Goal: Information Seeking & Learning: Learn about a topic

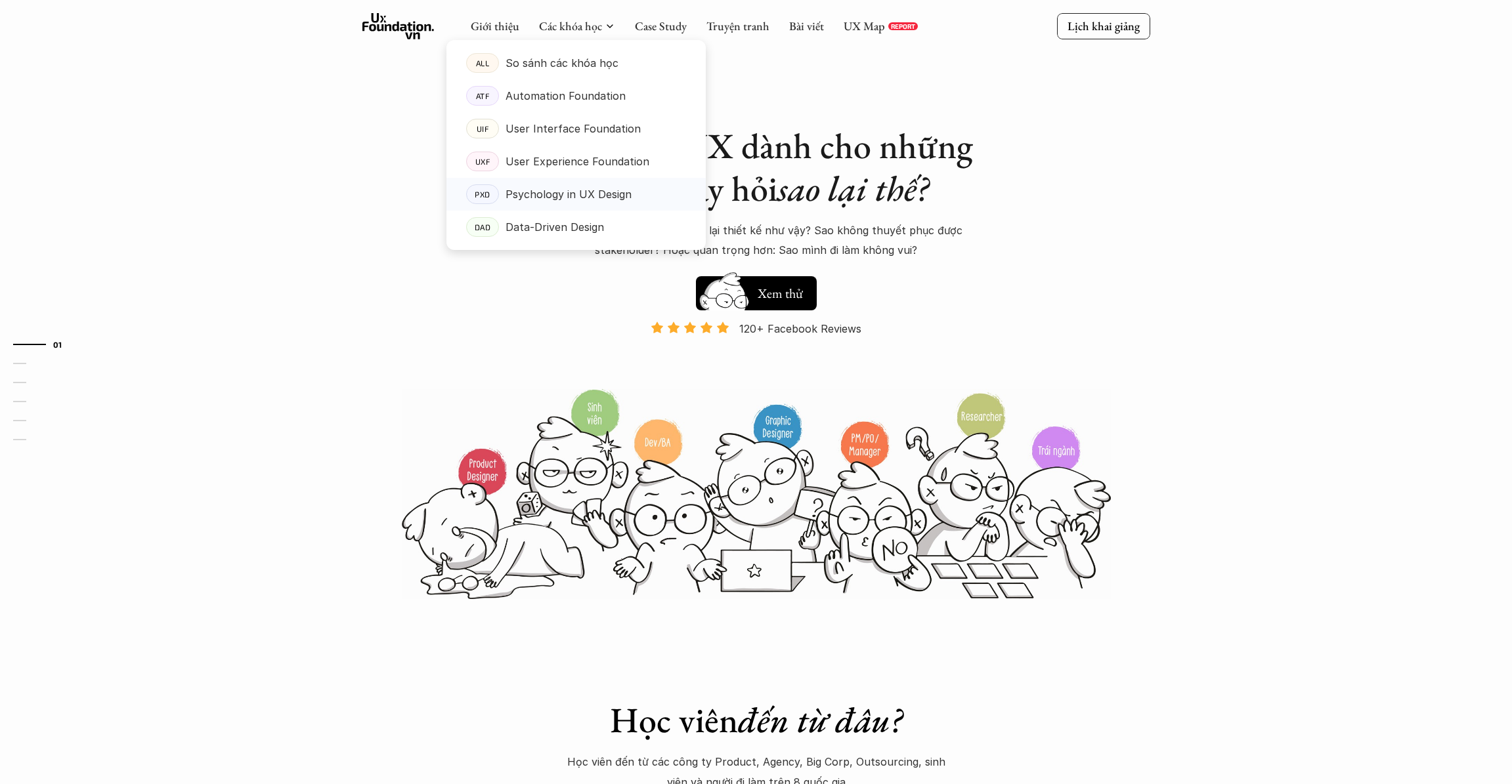
click at [587, 192] on p "Psychology in UX Design" at bounding box center [568, 194] width 126 height 20
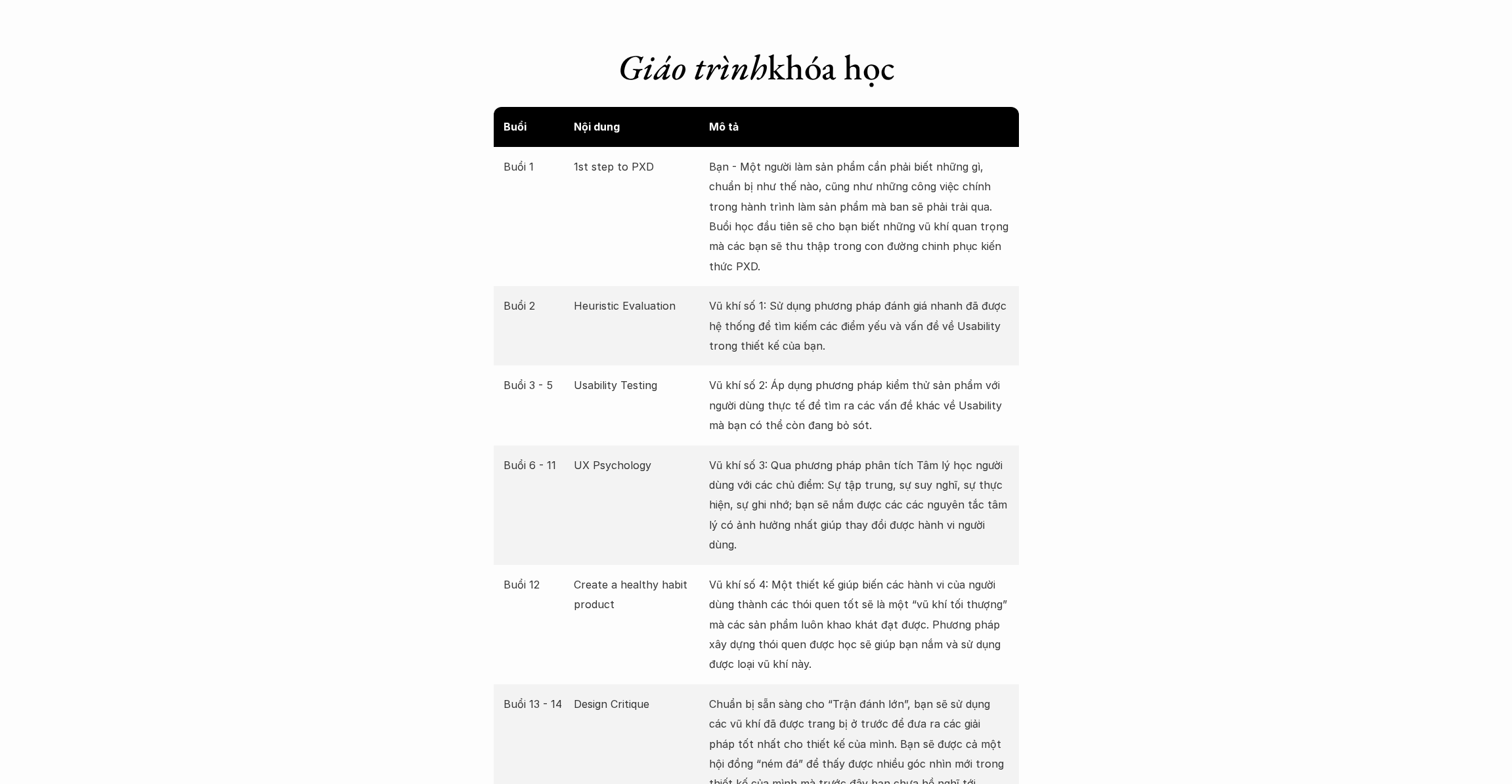
scroll to position [2641, 0]
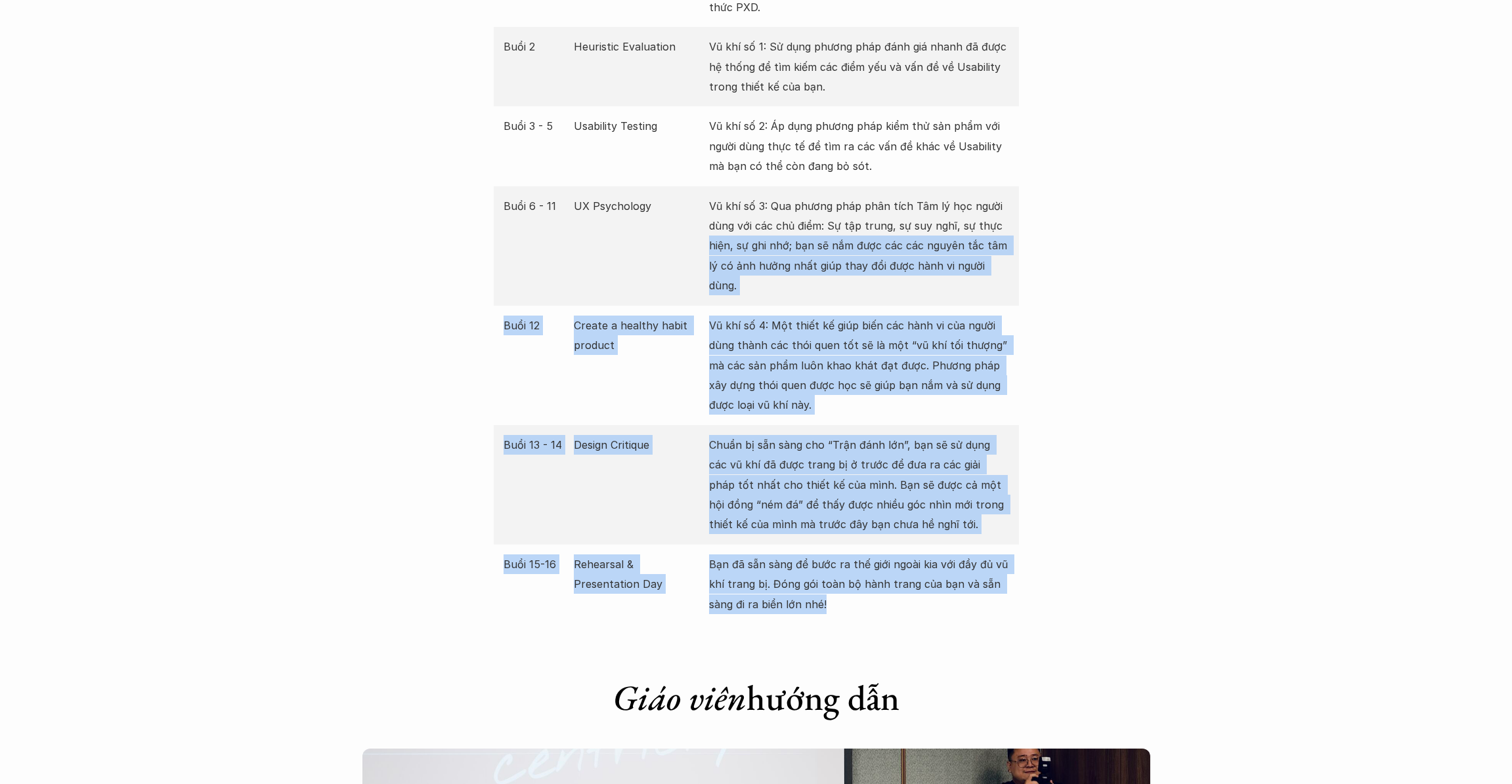
drag, startPoint x: 1027, startPoint y: 569, endPoint x: 1146, endPoint y: 206, distance: 382.0
click at [1142, 219] on div "Giới thiệu Các khóa học Case Study Truyện tranh Bài viết UX Map REPORT Lịch kha…" at bounding box center [756, 772] width 1512 height 6826
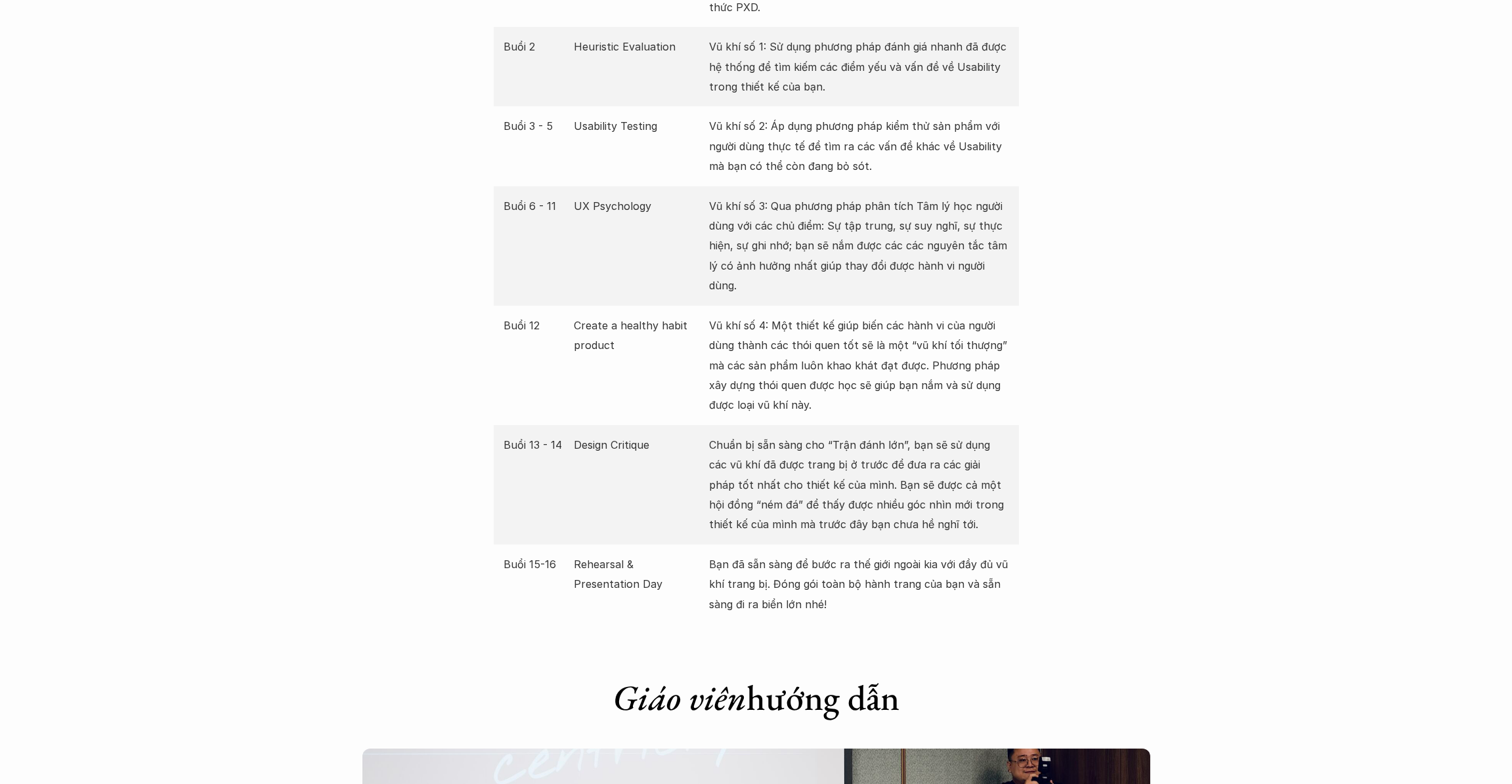
click at [1162, 173] on div "Giới thiệu Các khóa học Case Study Truyện tranh Bài viết UX Map REPORT Lịch kha…" at bounding box center [756, 772] width 1512 height 6826
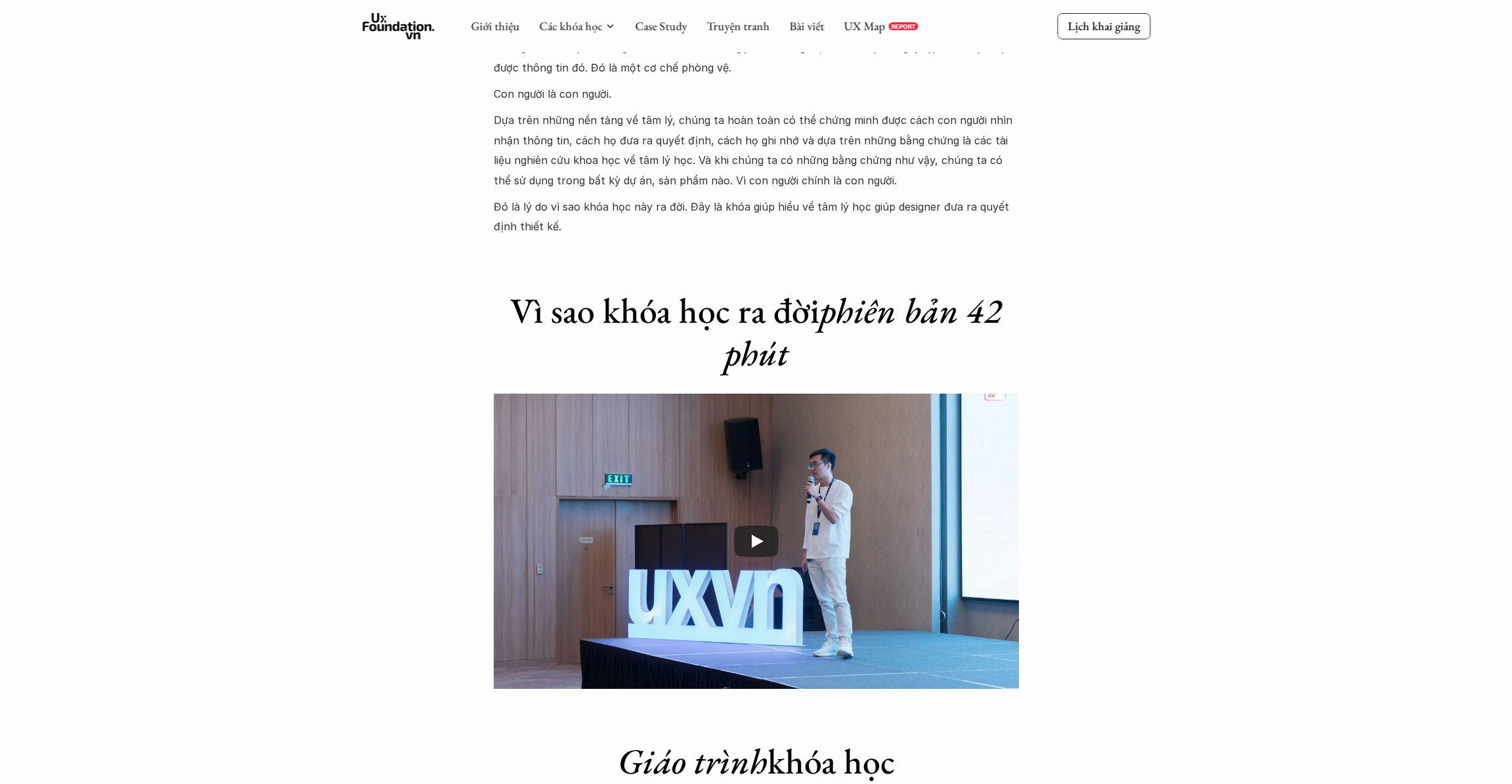
scroll to position [1530, 0]
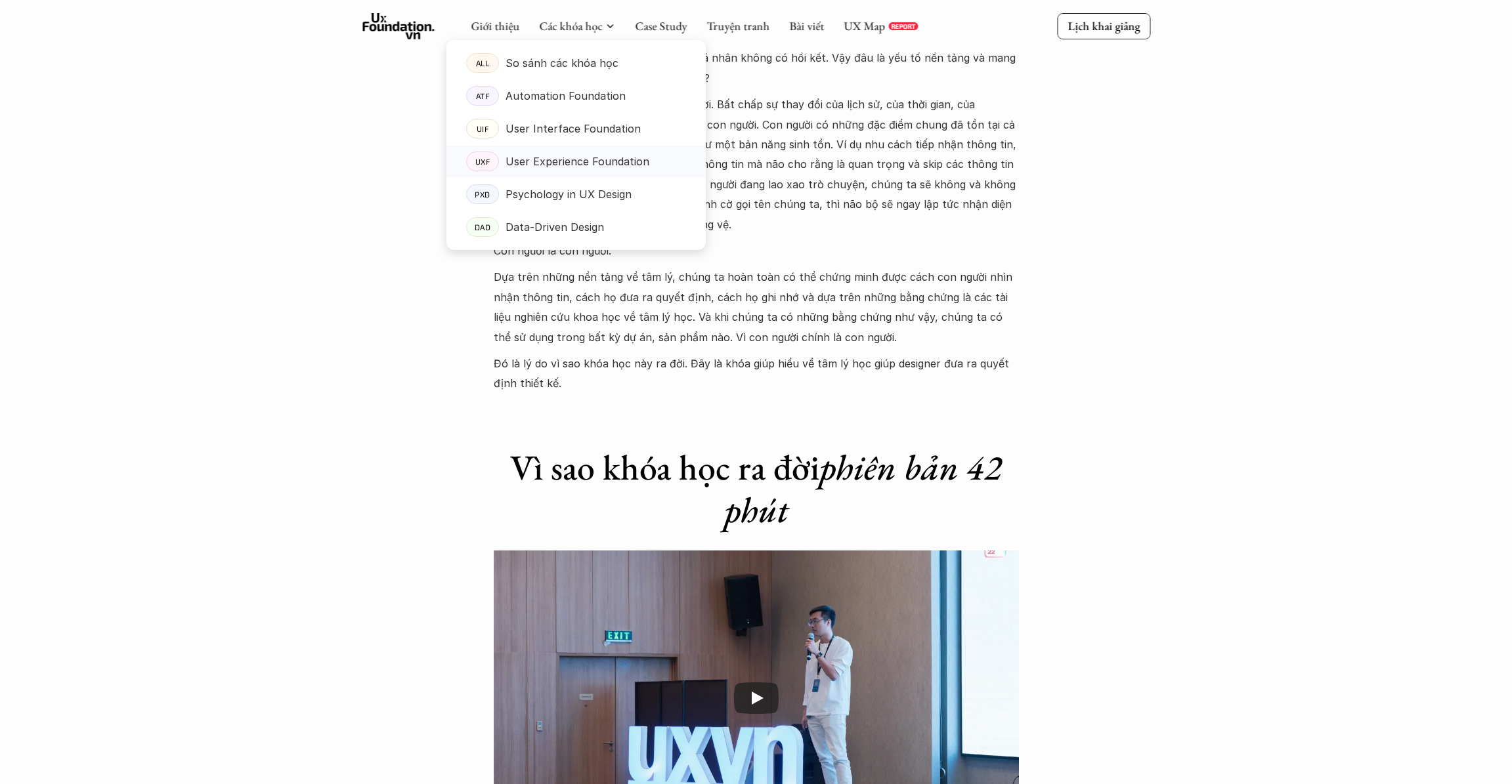
click at [534, 156] on p "User Experience Foundation" at bounding box center [577, 161] width 144 height 20
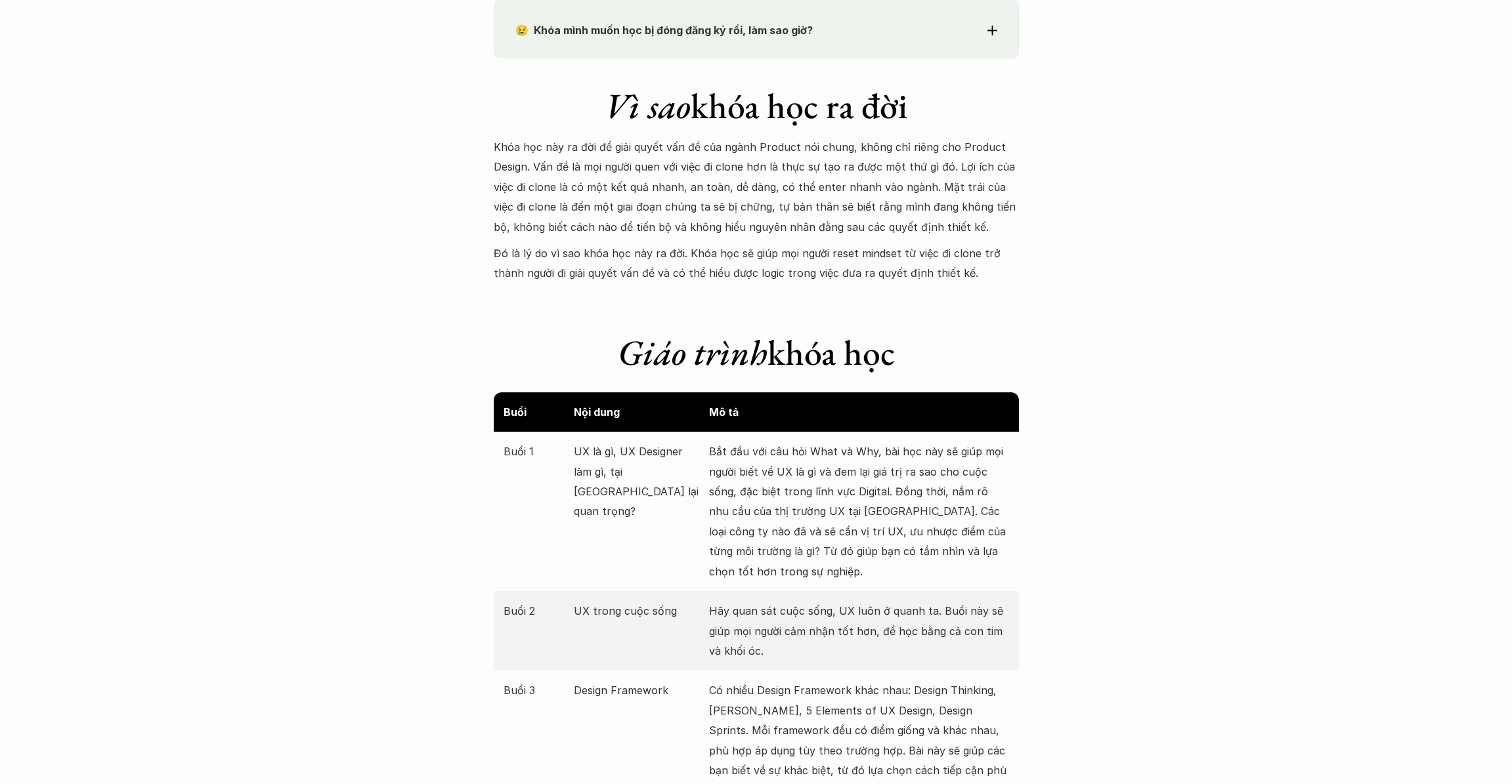
scroll to position [1629, 0]
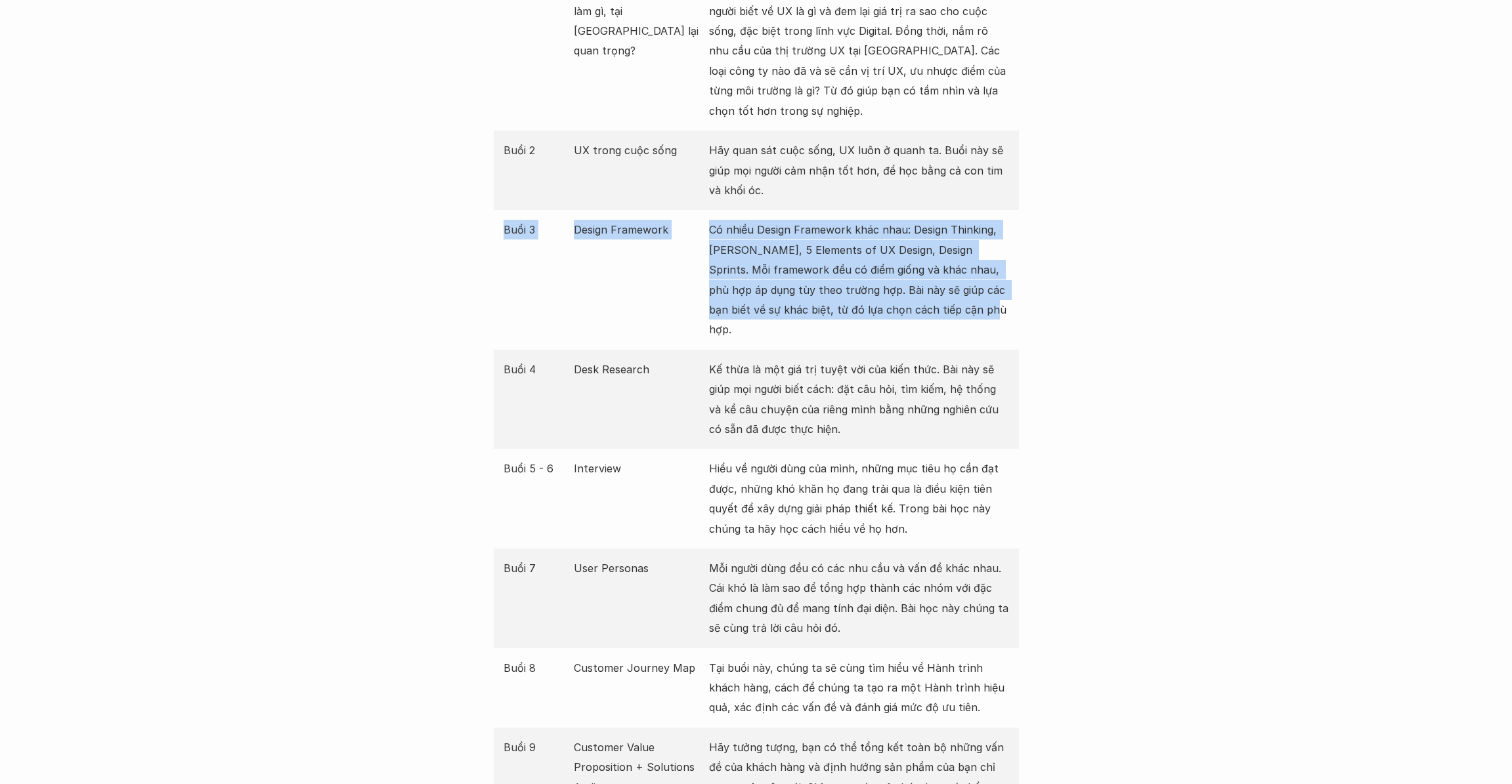
drag, startPoint x: 1095, startPoint y: 191, endPoint x: 1104, endPoint y: 173, distance: 20.1
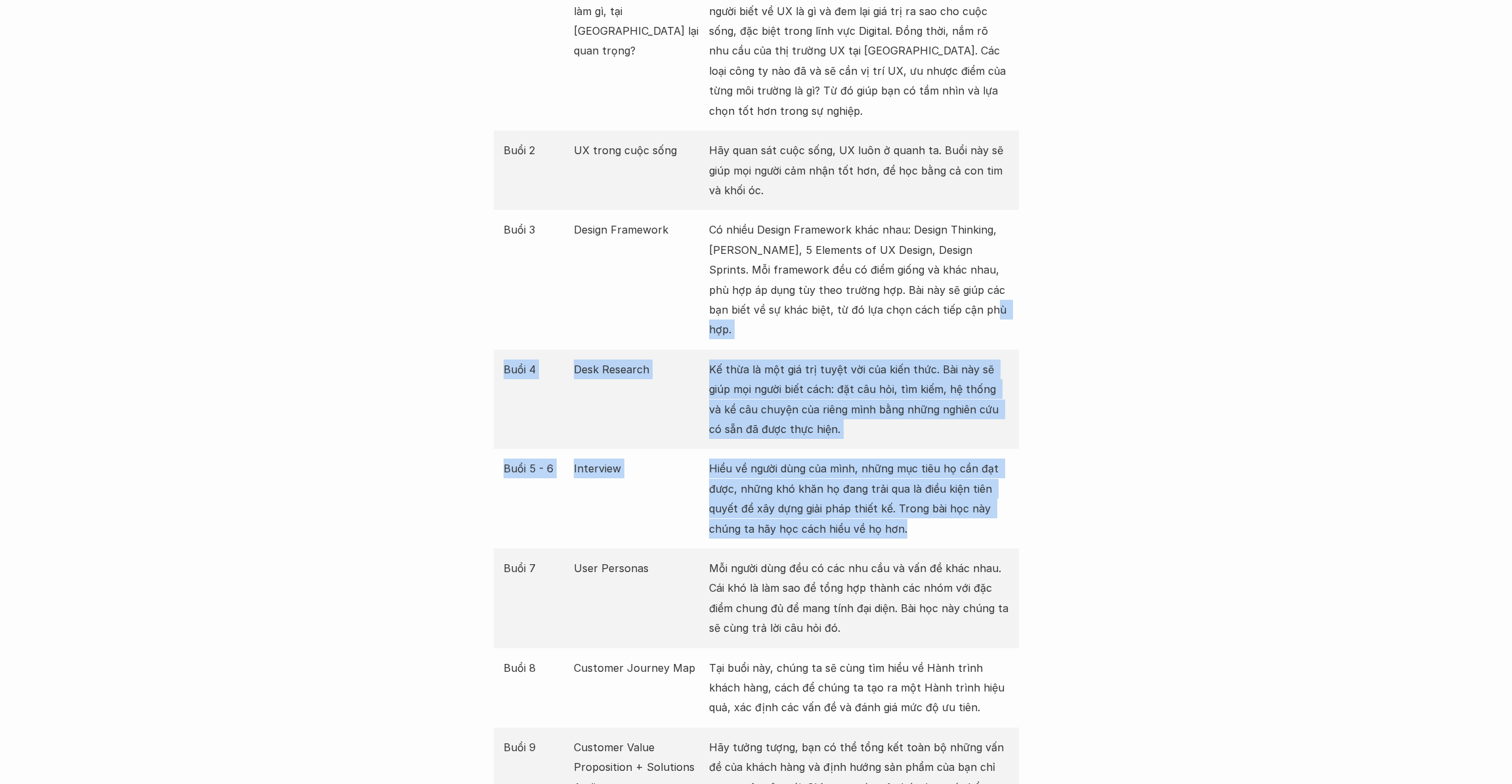
drag, startPoint x: 1103, startPoint y: 339, endPoint x: 1111, endPoint y: 288, distance: 51.6
drag, startPoint x: 1107, startPoint y: 482, endPoint x: 1126, endPoint y: 304, distance: 179.0
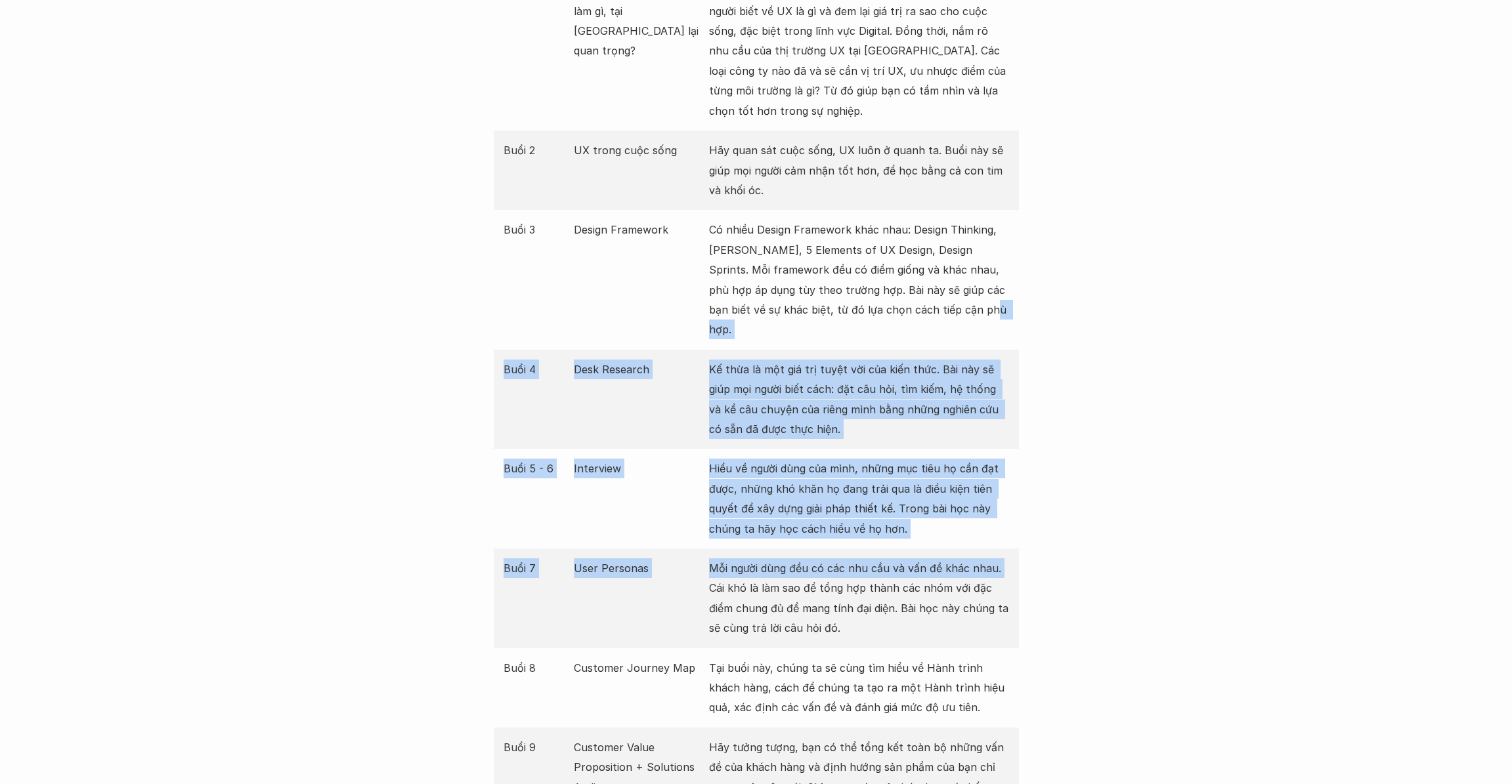
scroll to position [1678, 0]
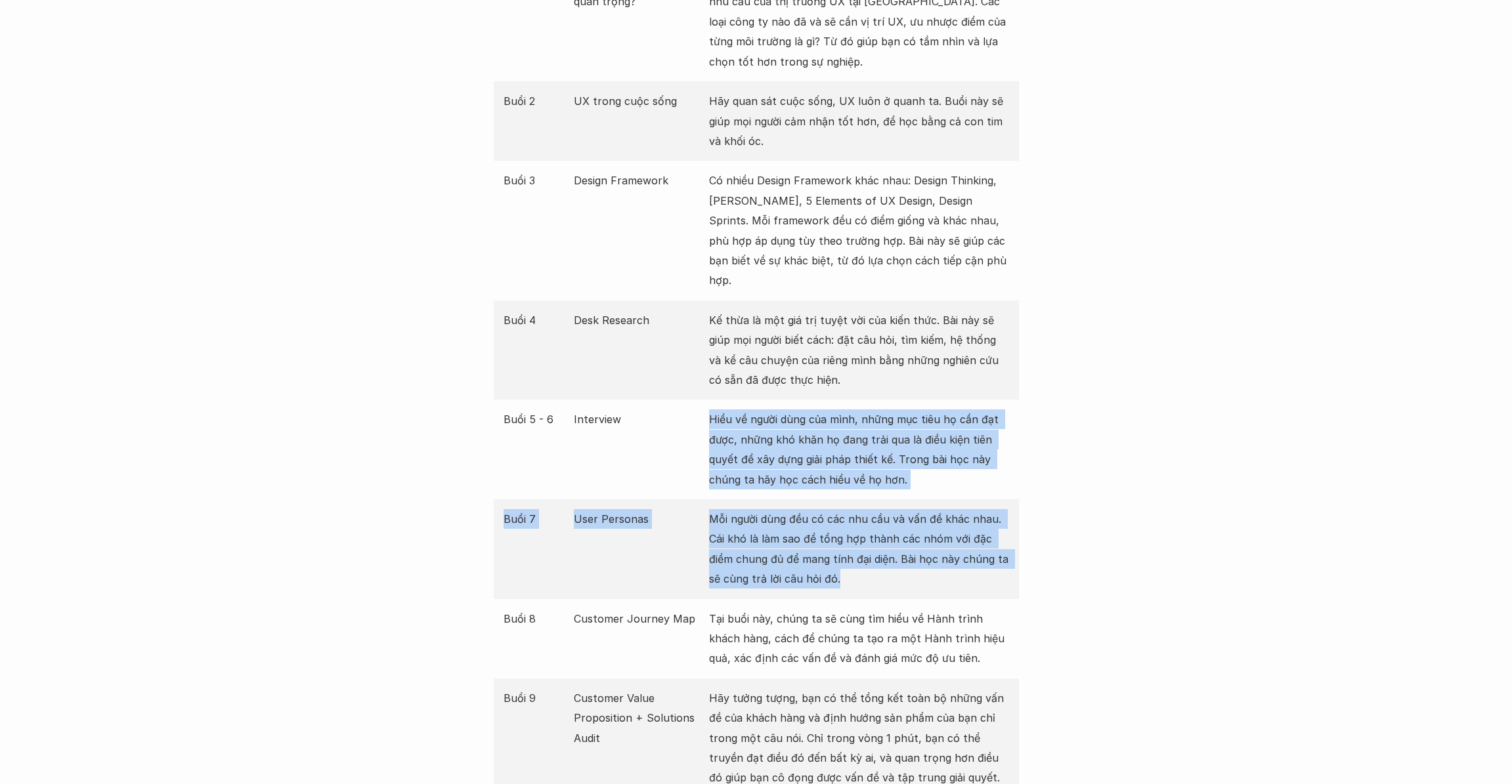
drag, startPoint x: 1086, startPoint y: 558, endPoint x: 1145, endPoint y: 374, distance: 193.2
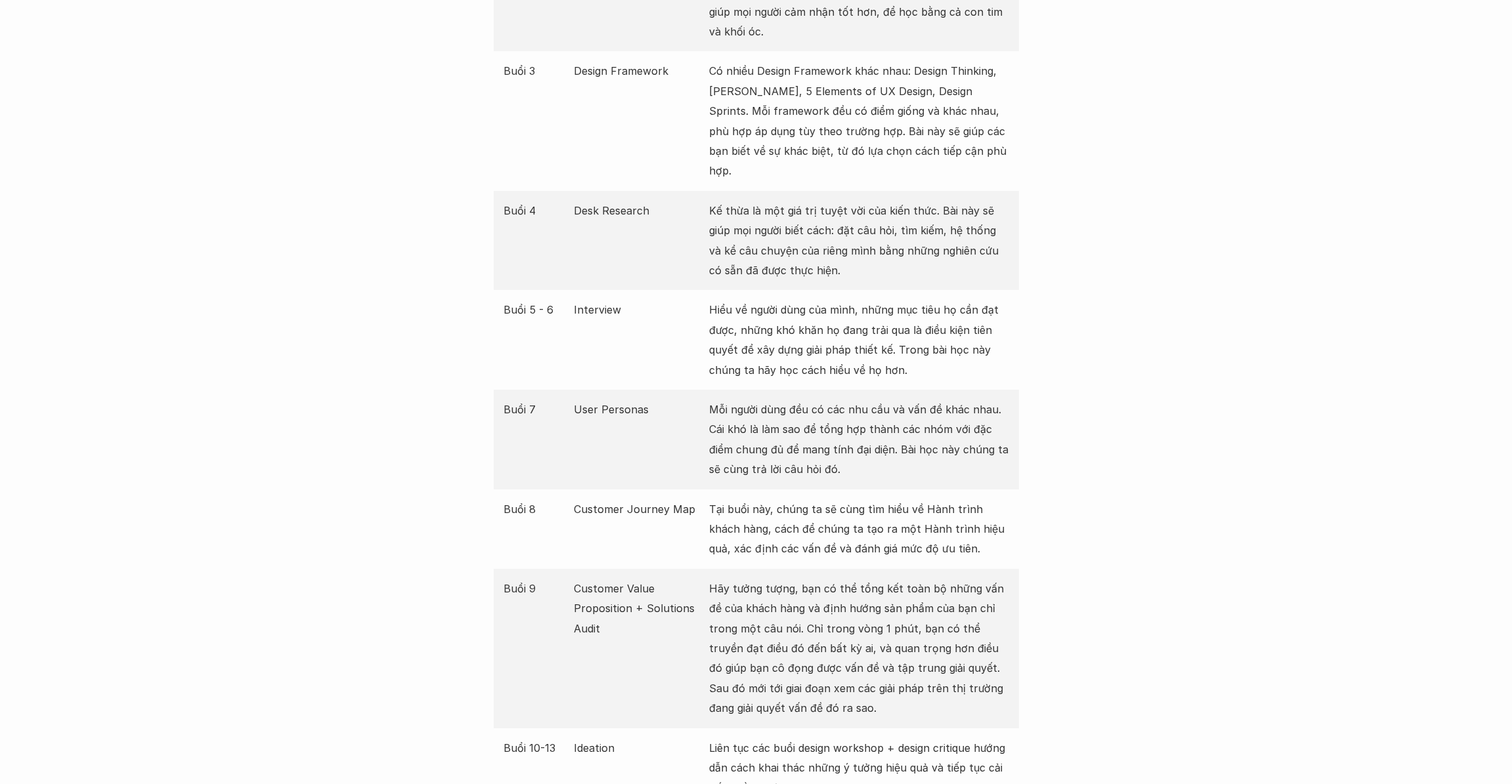
scroll to position [1894, 0]
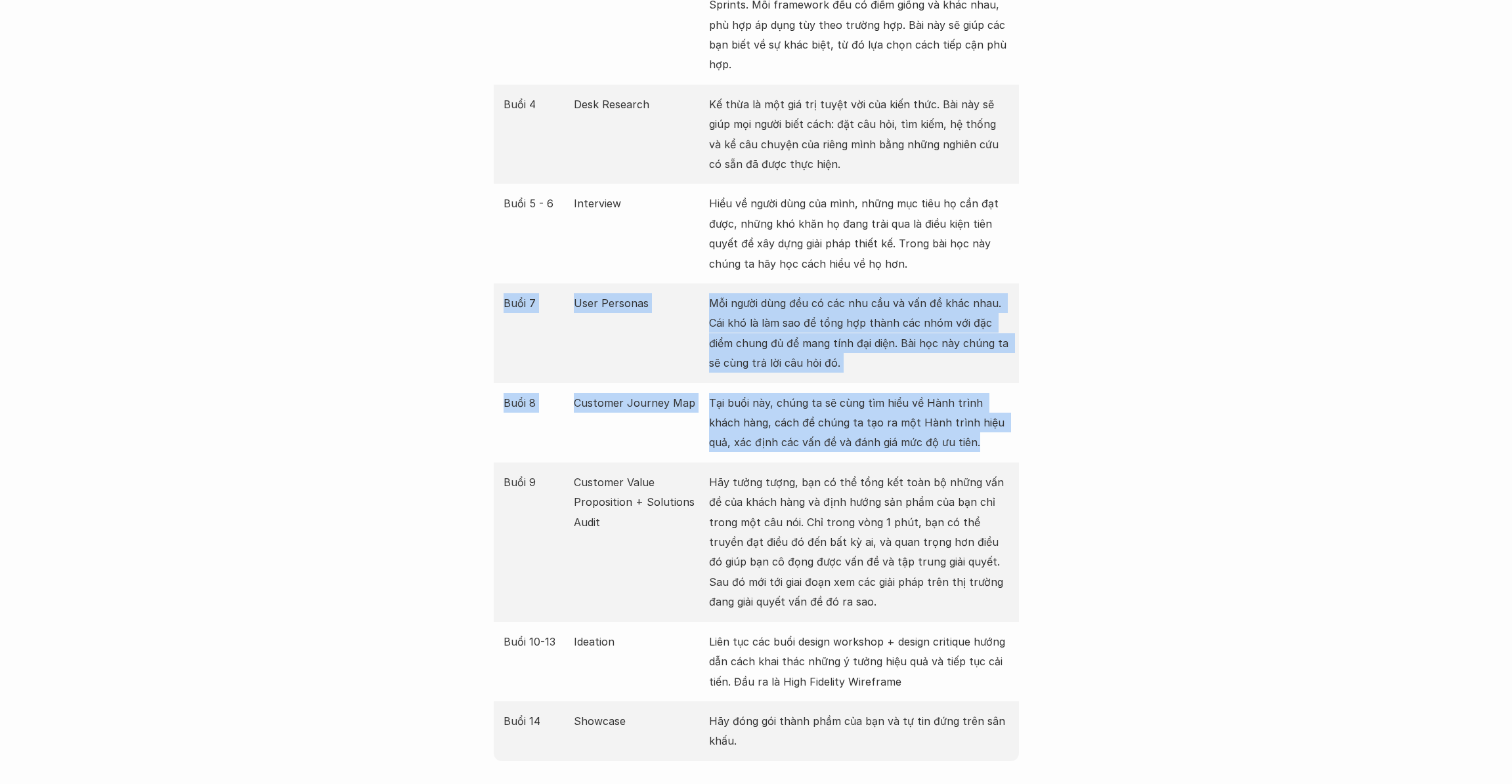
drag, startPoint x: 1126, startPoint y: 404, endPoint x: 1146, endPoint y: 227, distance: 178.1
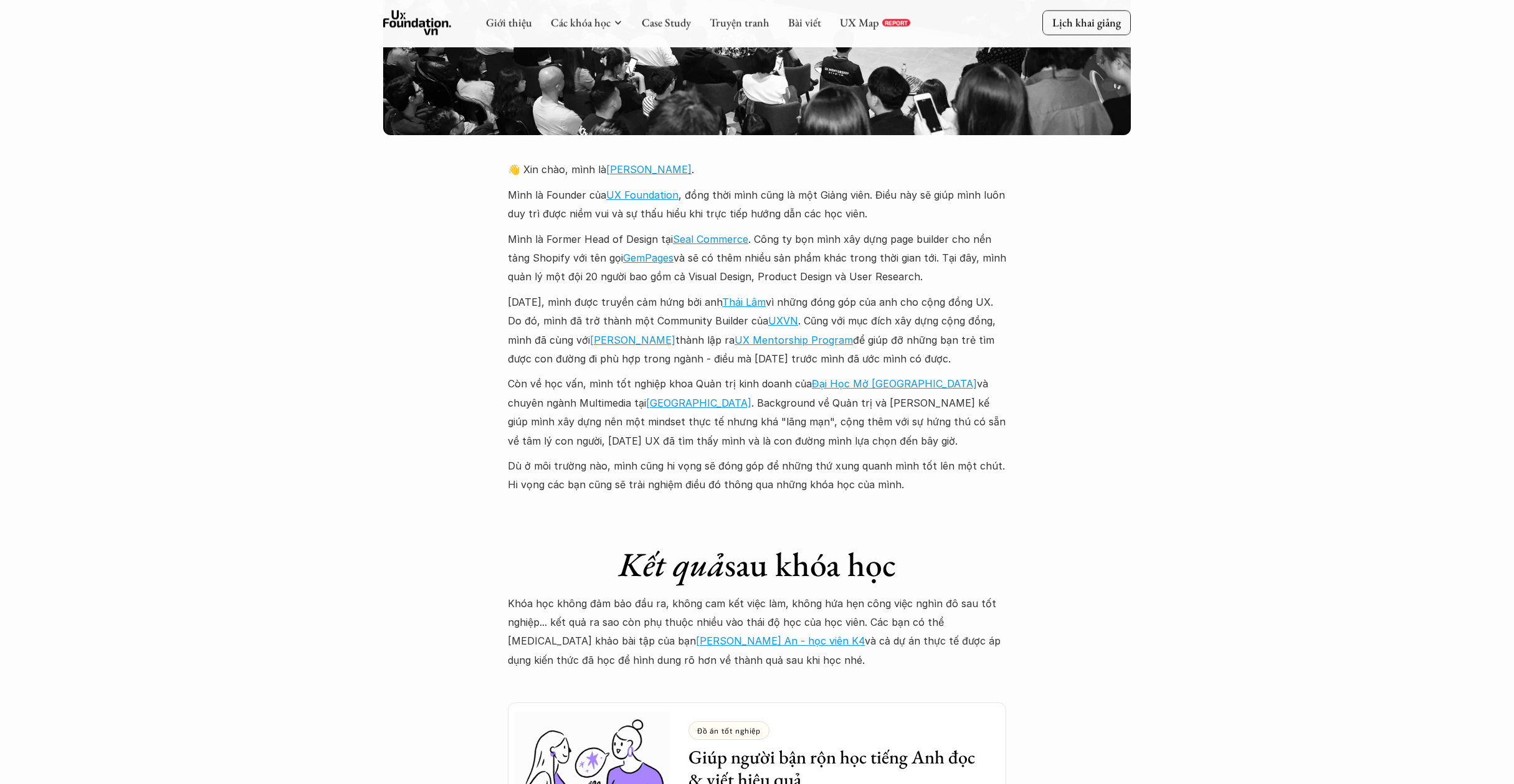
scroll to position [2794, 0]
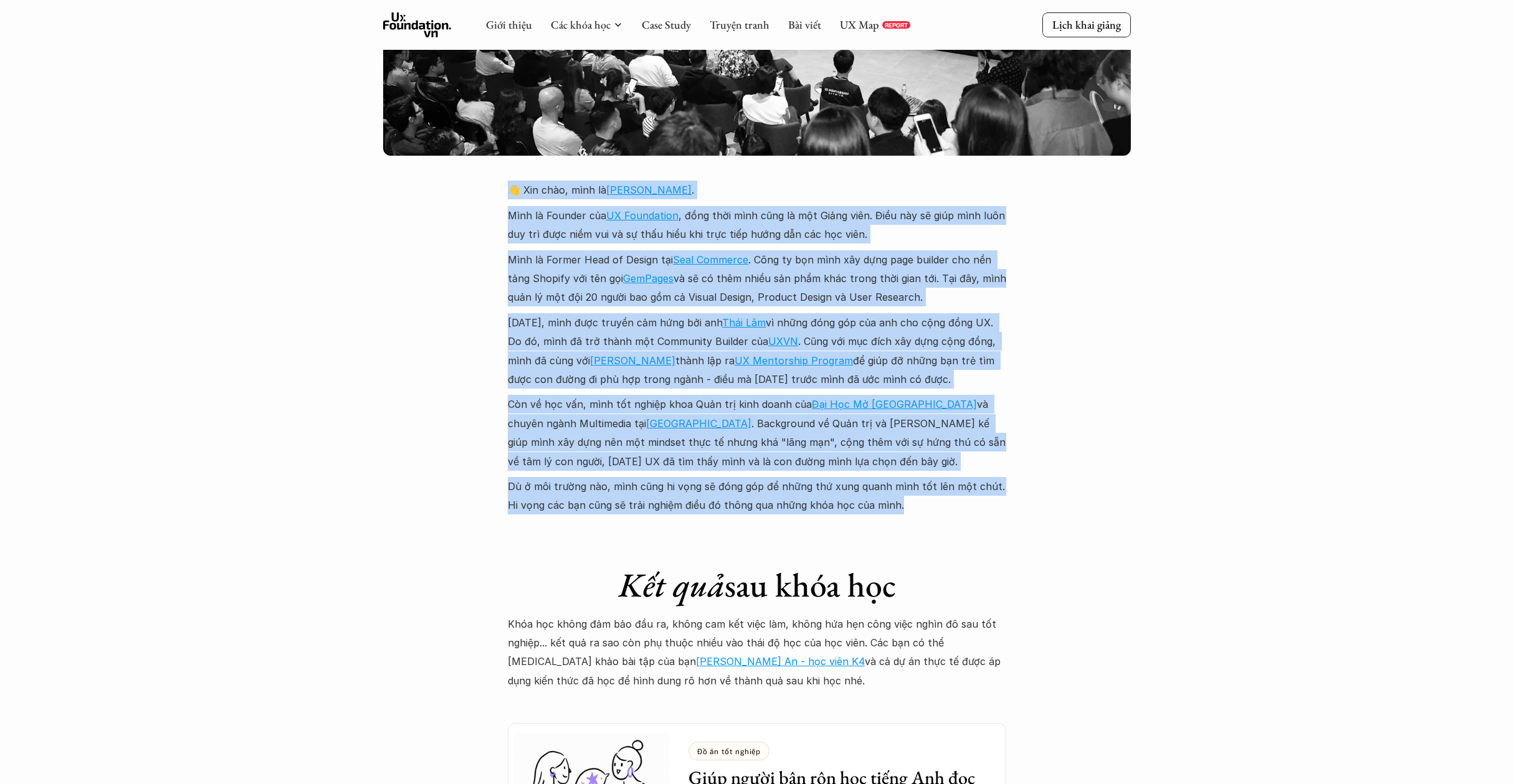
drag, startPoint x: 1088, startPoint y: 500, endPoint x: 1208, endPoint y: 149, distance: 370.9
click at [1208, 149] on div "Giới thiệu Các khóa học Case Study Truyện tranh Bài viết UX Map REPORT Lịch kha…" at bounding box center [757, 426] width 1514 height 6441
click at [1057, 236] on div "Giới thiệu Các khóa học Case Study Truyện tranh Bài viết UX Map REPORT Lịch kha…" at bounding box center [757, 426] width 1514 height 6441
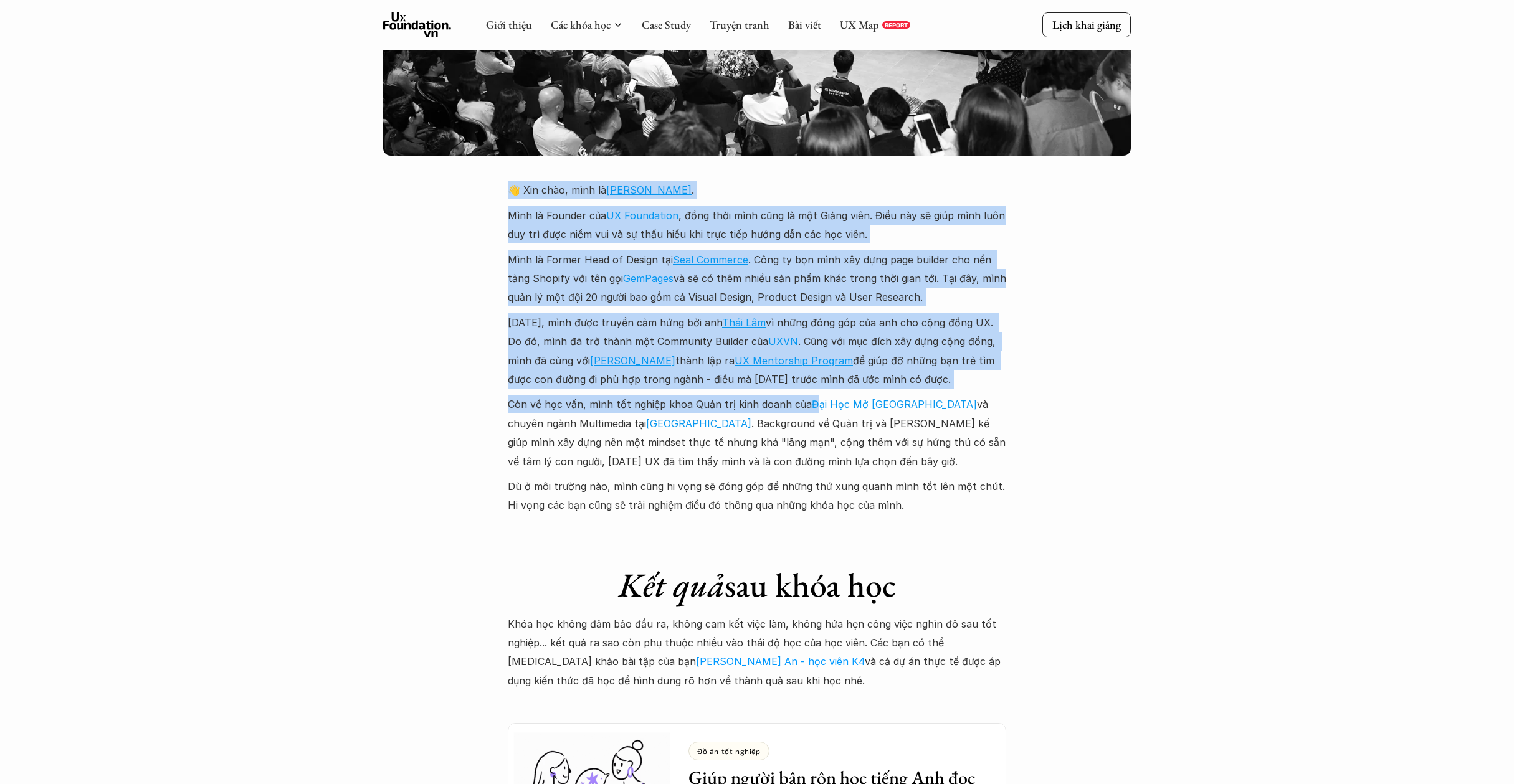
drag, startPoint x: 453, startPoint y: 153, endPoint x: 855, endPoint y: 377, distance: 460.2
click at [820, 363] on div "Giới thiệu Các khóa học Case Study Truyện tranh Bài viết UX Map REPORT Lịch kha…" at bounding box center [757, 426] width 1514 height 6441
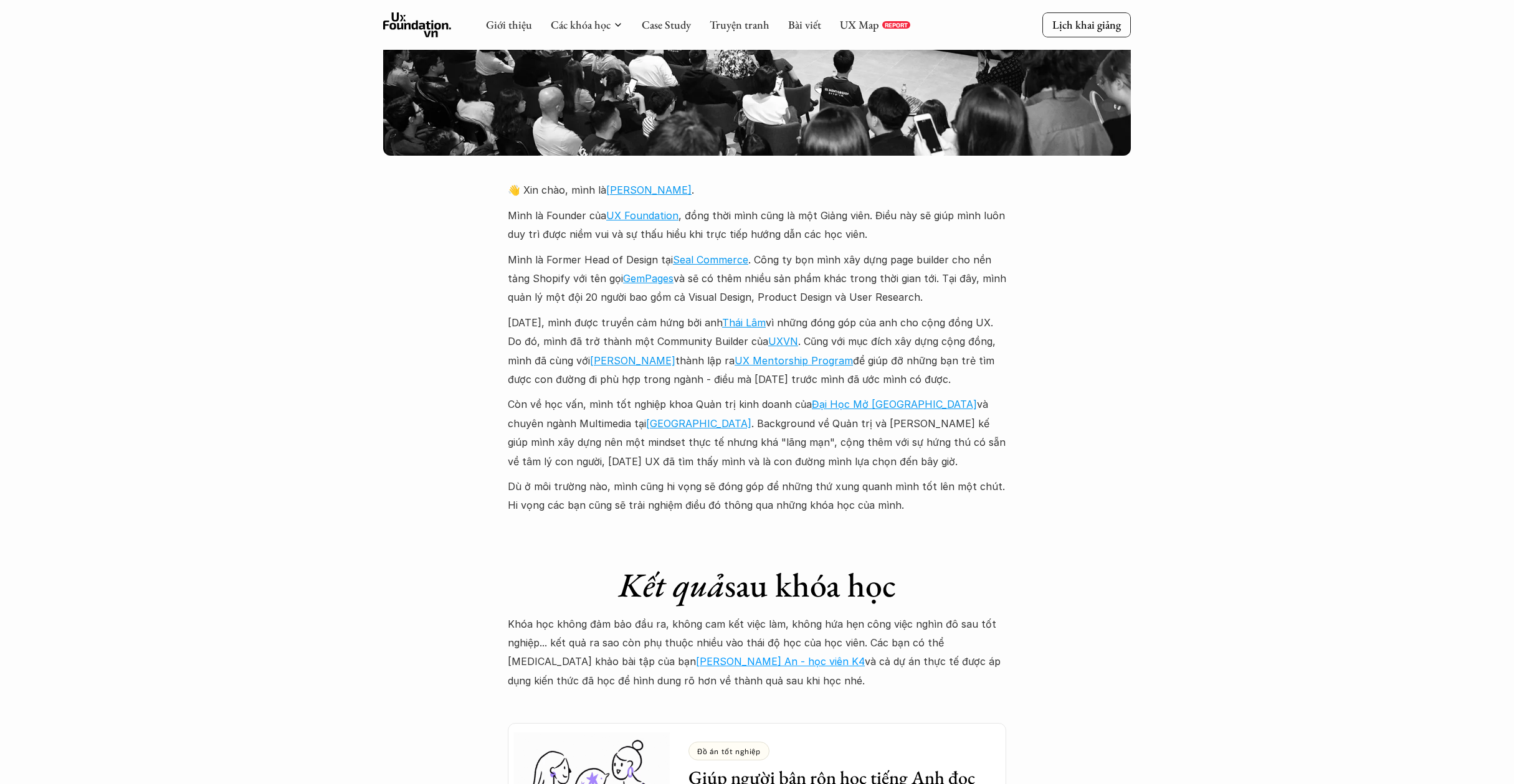
click at [1079, 448] on div "Giới thiệu Các khóa học Case Study Truyện tranh Bài viết UX Map REPORT Lịch kha…" at bounding box center [757, 426] width 1514 height 6441
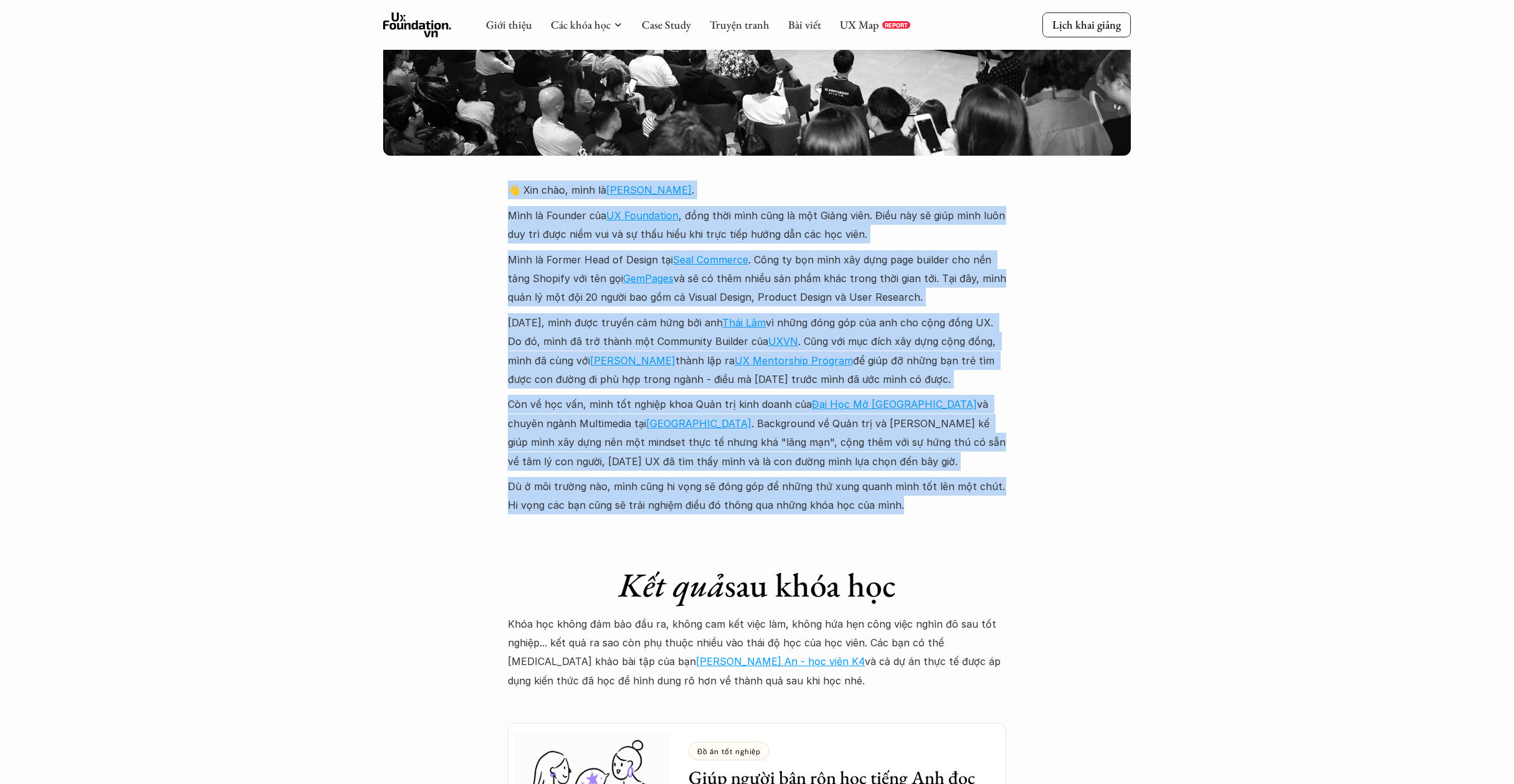
drag, startPoint x: 1018, startPoint y: 487, endPoint x: 458, endPoint y: 161, distance: 648.0
click at [458, 161] on div "Giới thiệu Các khóa học Case Study Truyện tranh Bài viết UX Map REPORT Lịch kha…" at bounding box center [757, 426] width 1514 height 6441
click at [1237, 409] on div "Giới thiệu Các khóa học Case Study Truyện tranh Bài viết UX Map REPORT Lịch kha…" at bounding box center [757, 426] width 1514 height 6441
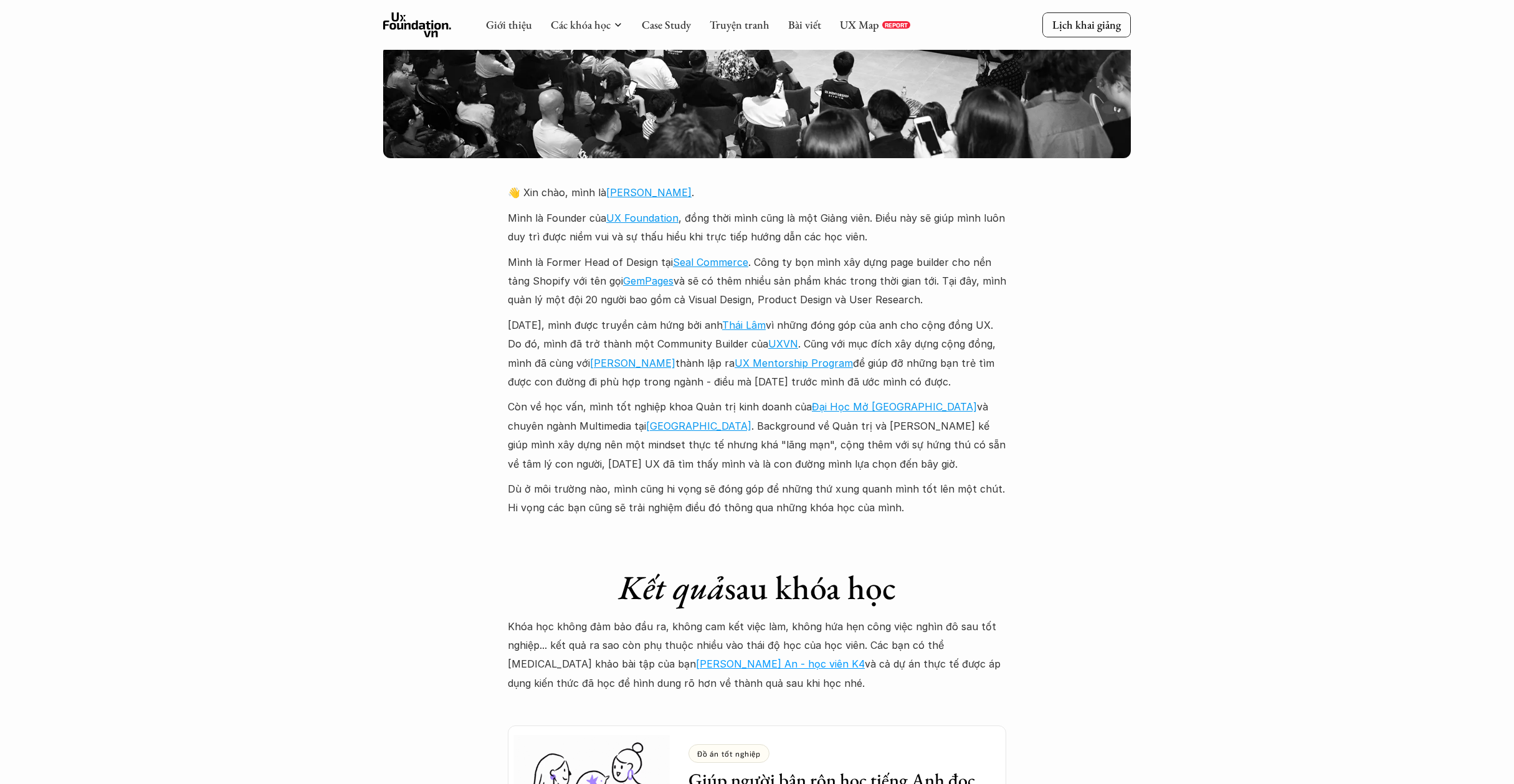
scroll to position [2789, 0]
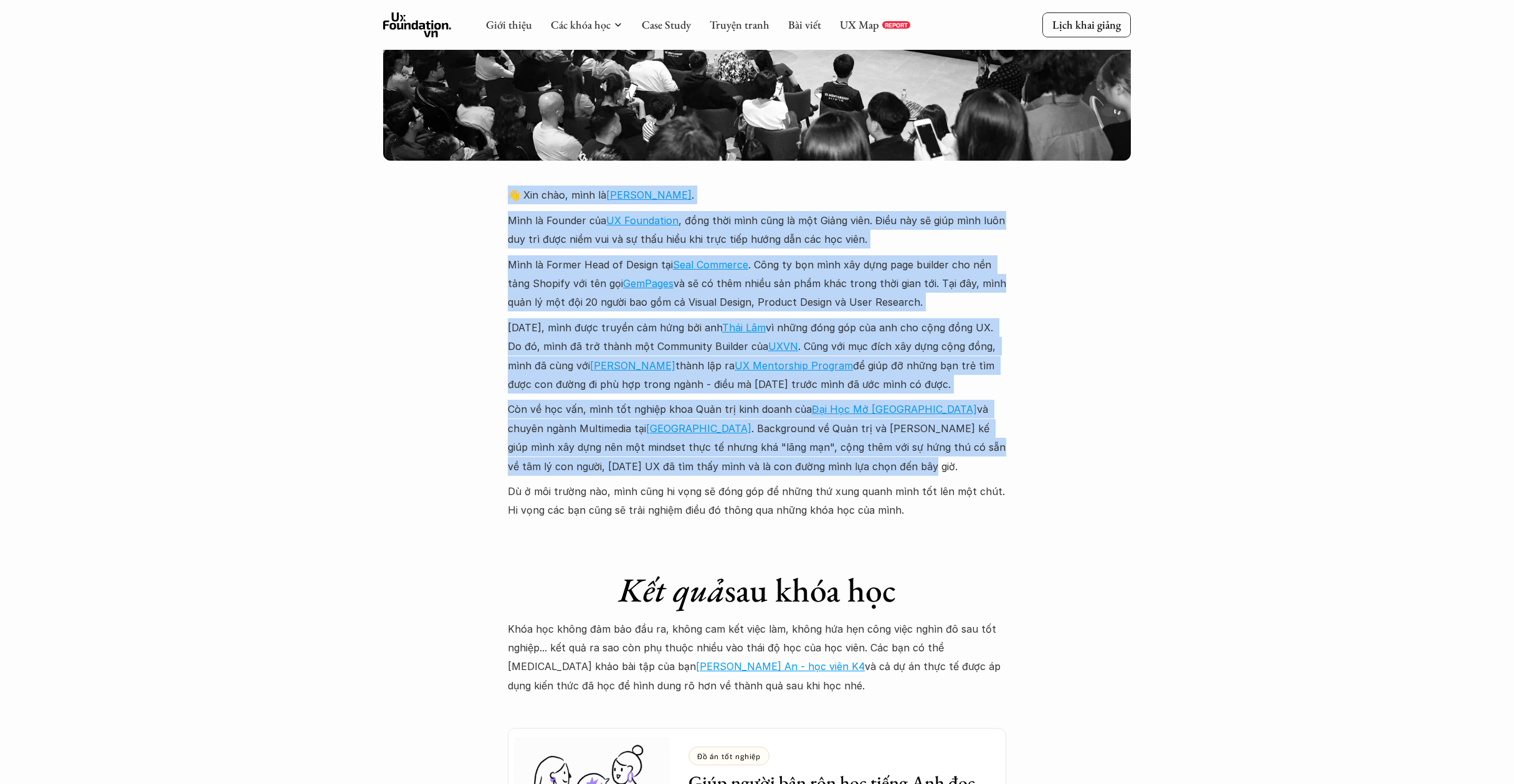
drag, startPoint x: 1028, startPoint y: 440, endPoint x: 1120, endPoint y: 184, distance: 272.0
click at [1120, 184] on div "Giới thiệu Các khóa học Case Study Truyện tranh Bài viết UX Map REPORT Lịch kha…" at bounding box center [757, 431] width 1514 height 6441
click at [1114, 366] on div "Giới thiệu Các khóa học Case Study Truyện tranh Bài viết UX Map REPORT Lịch kha…" at bounding box center [757, 431] width 1514 height 6441
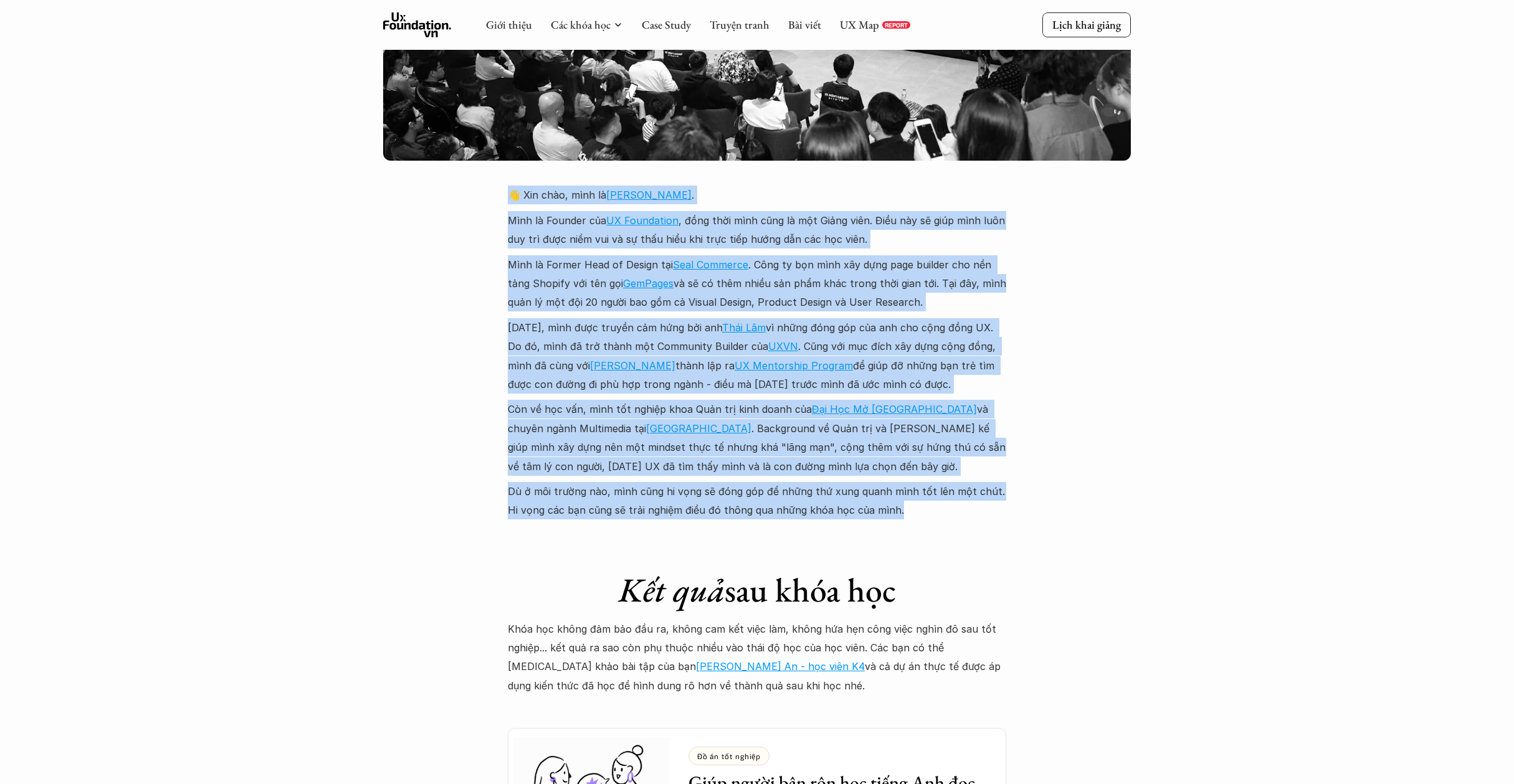
drag, startPoint x: 1070, startPoint y: 460, endPoint x: 1123, endPoint y: 186, distance: 279.1
click at [1123, 186] on div "Giới thiệu Các khóa học Case Study Truyện tranh Bài viết UX Map REPORT Lịch kha…" at bounding box center [757, 431] width 1514 height 6441
click at [1108, 291] on div "Giới thiệu Các khóa học Case Study Truyện tranh Bài viết UX Map REPORT Lịch kha…" at bounding box center [757, 431] width 1514 height 6441
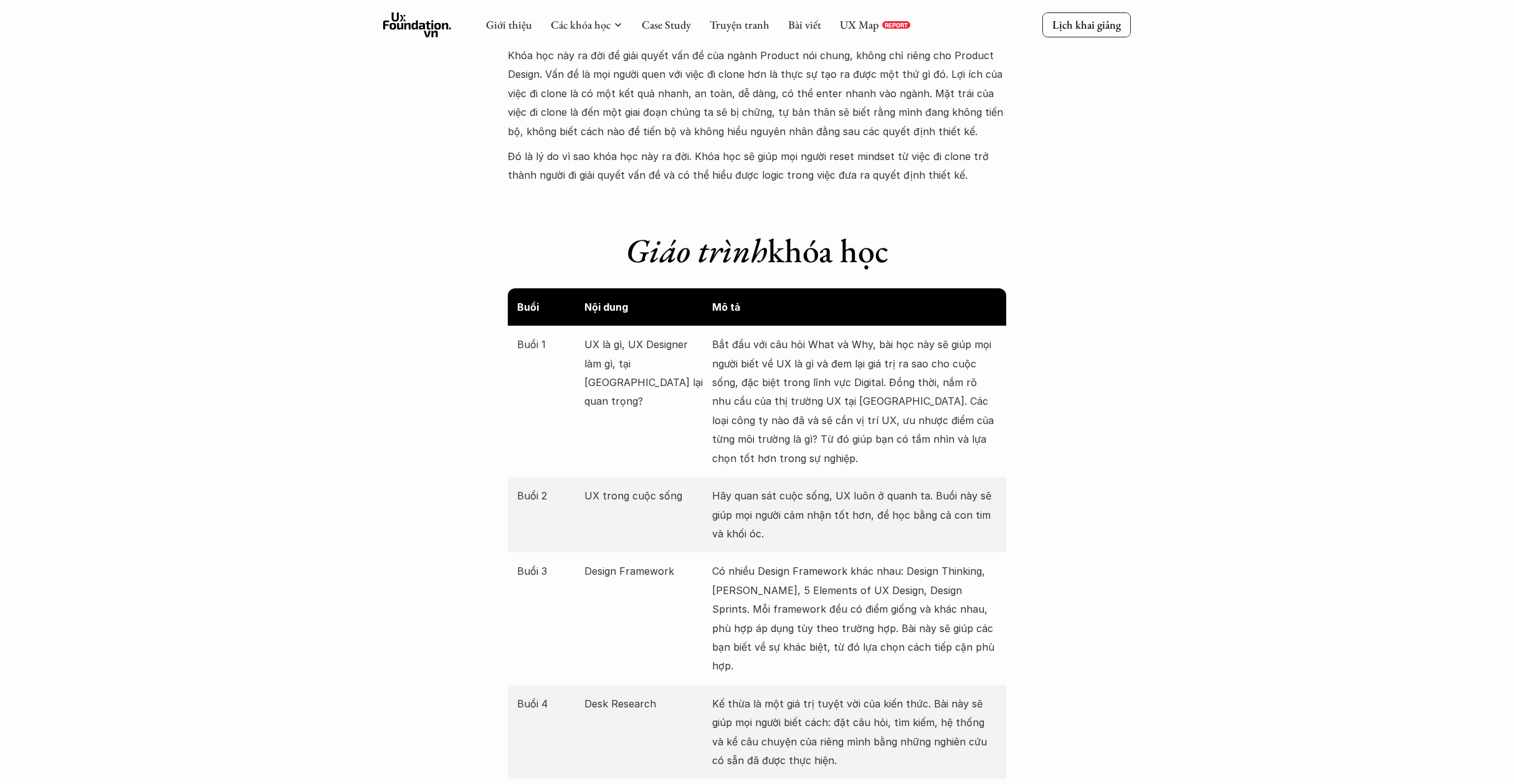
scroll to position [825, 0]
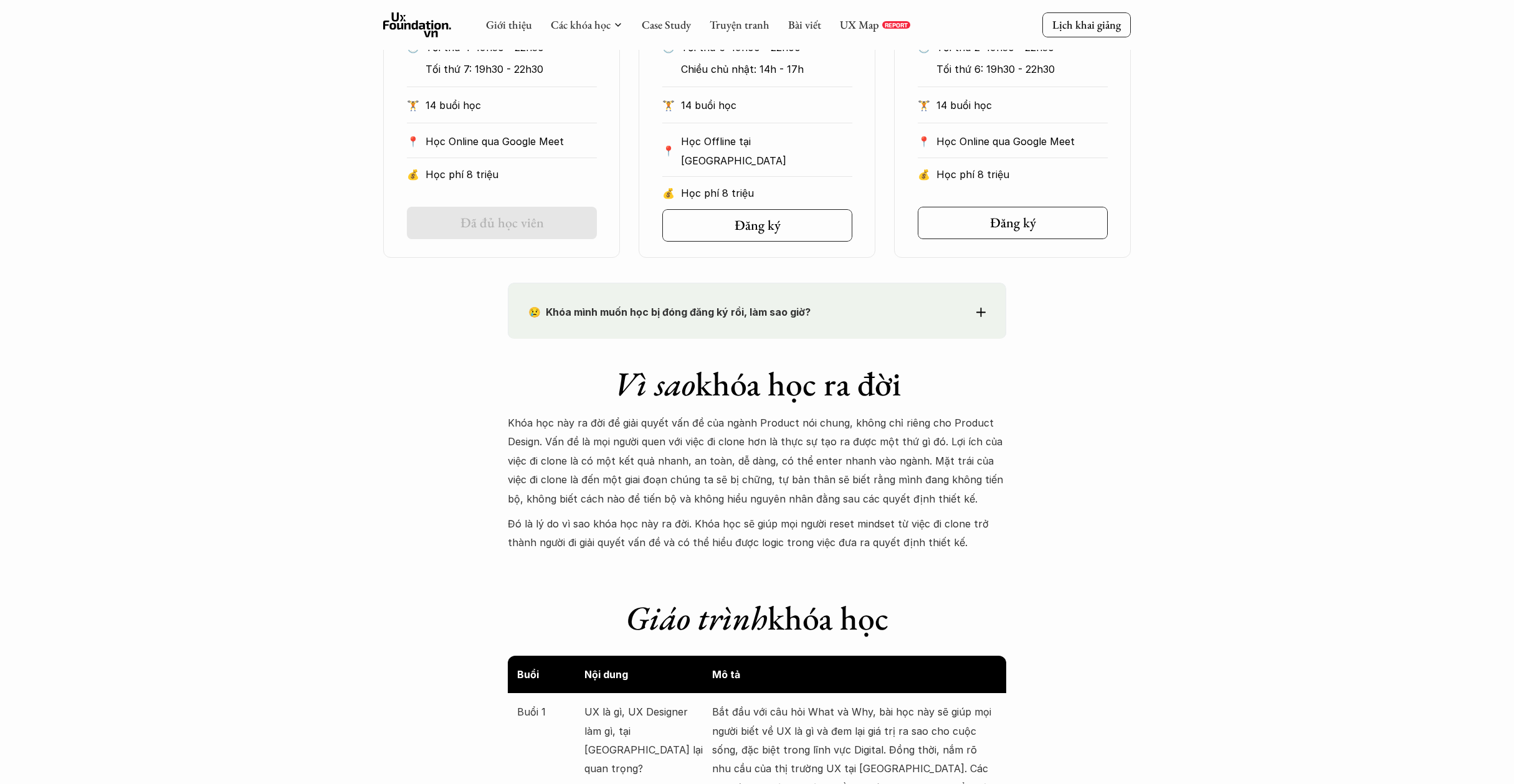
drag, startPoint x: 1031, startPoint y: 531, endPoint x: 1086, endPoint y: 393, distance: 148.6
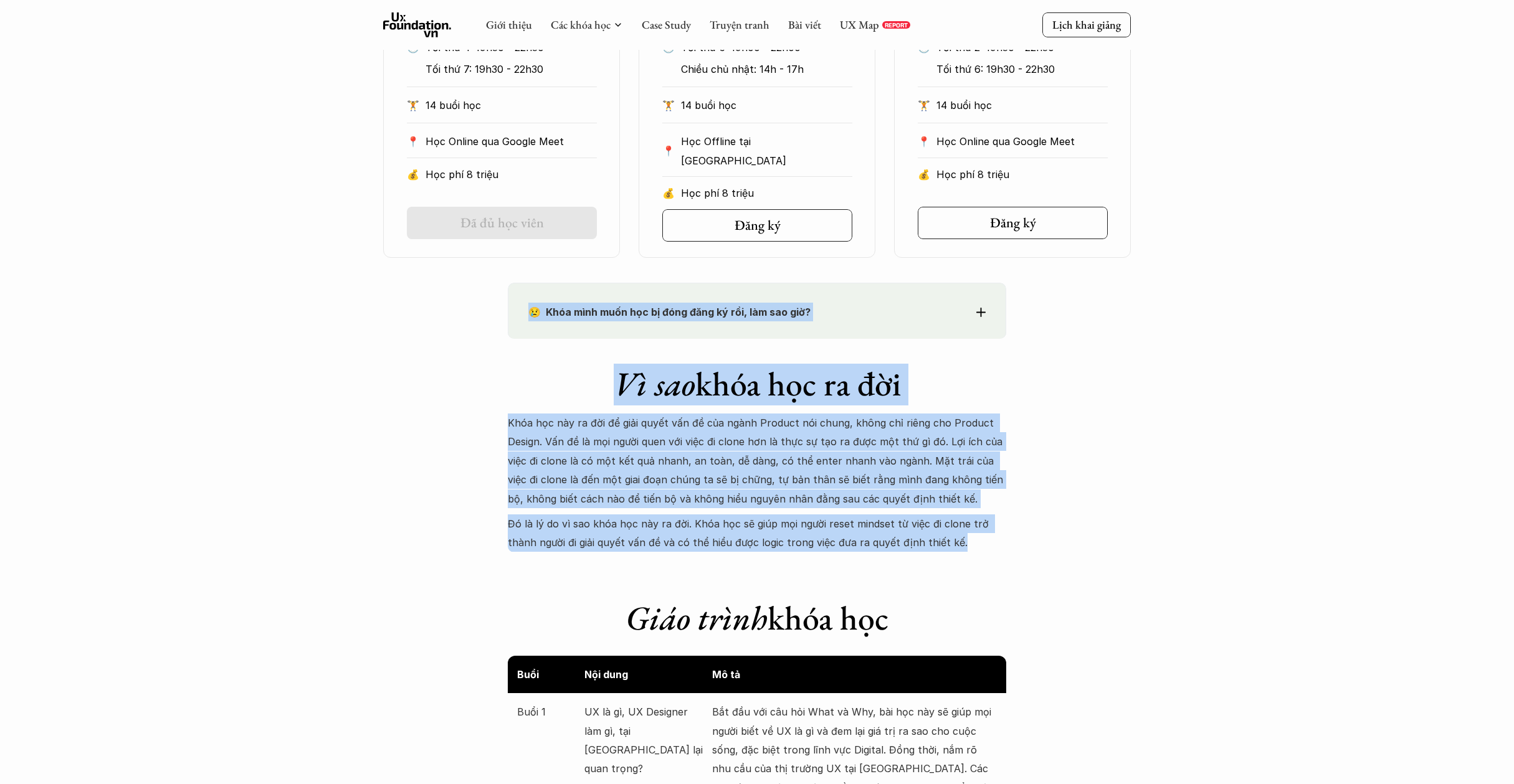
drag, startPoint x: 1034, startPoint y: 536, endPoint x: 1130, endPoint y: 351, distance: 208.4
drag, startPoint x: 830, startPoint y: 477, endPoint x: 1010, endPoint y: 532, distance: 188.2
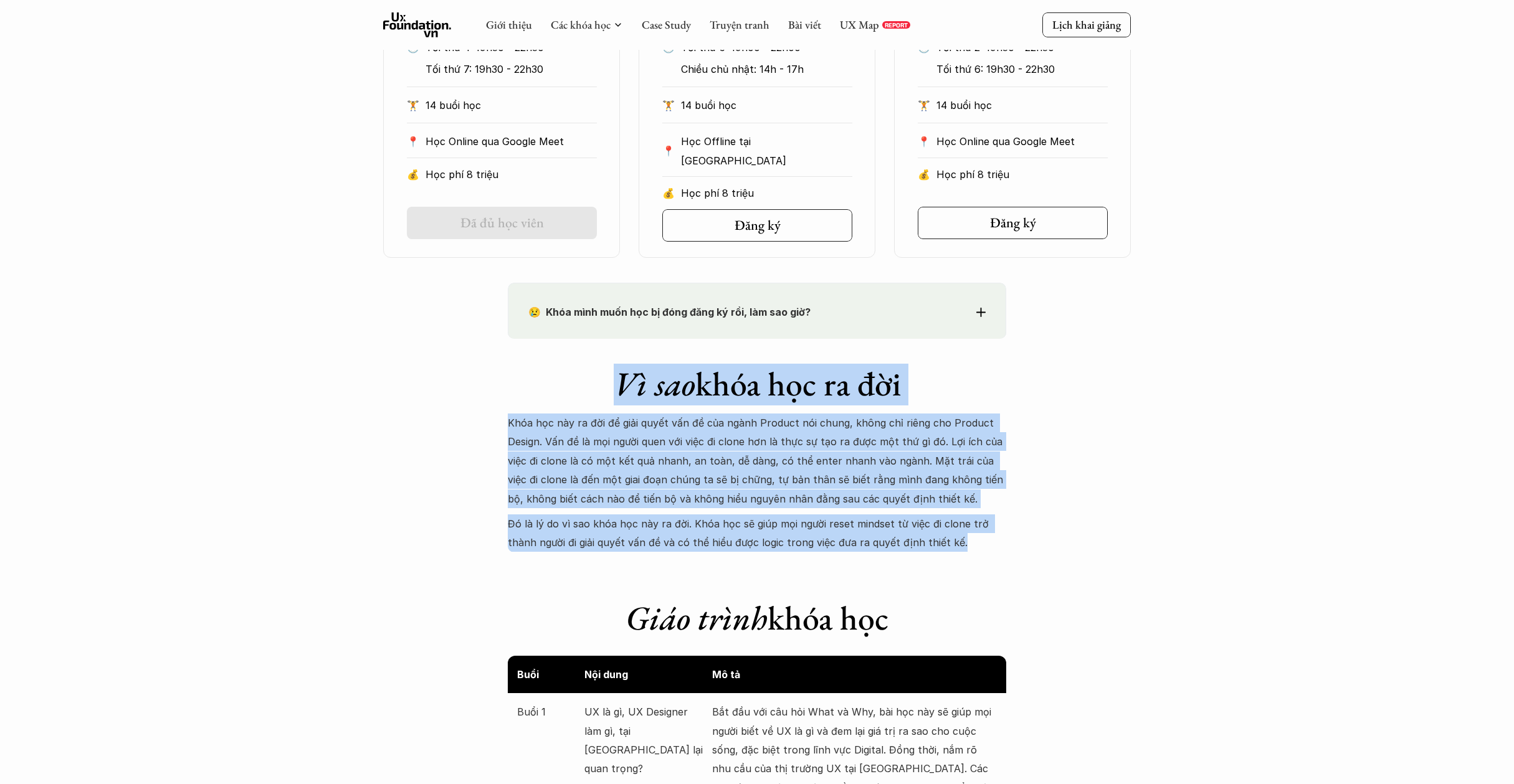
scroll to position [1079, 0]
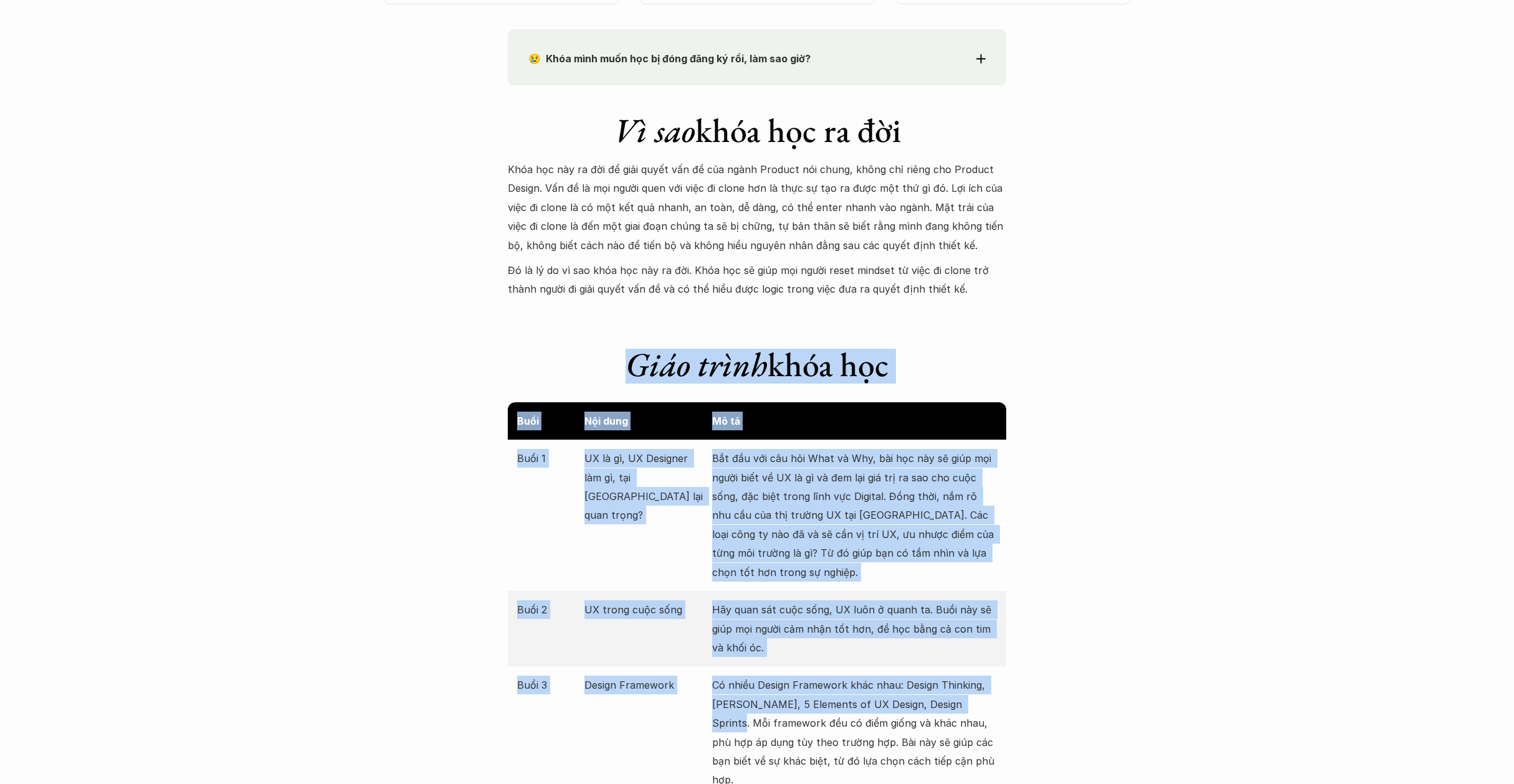
drag, startPoint x: 565, startPoint y: 346, endPoint x: 1008, endPoint y: 695, distance: 564.0
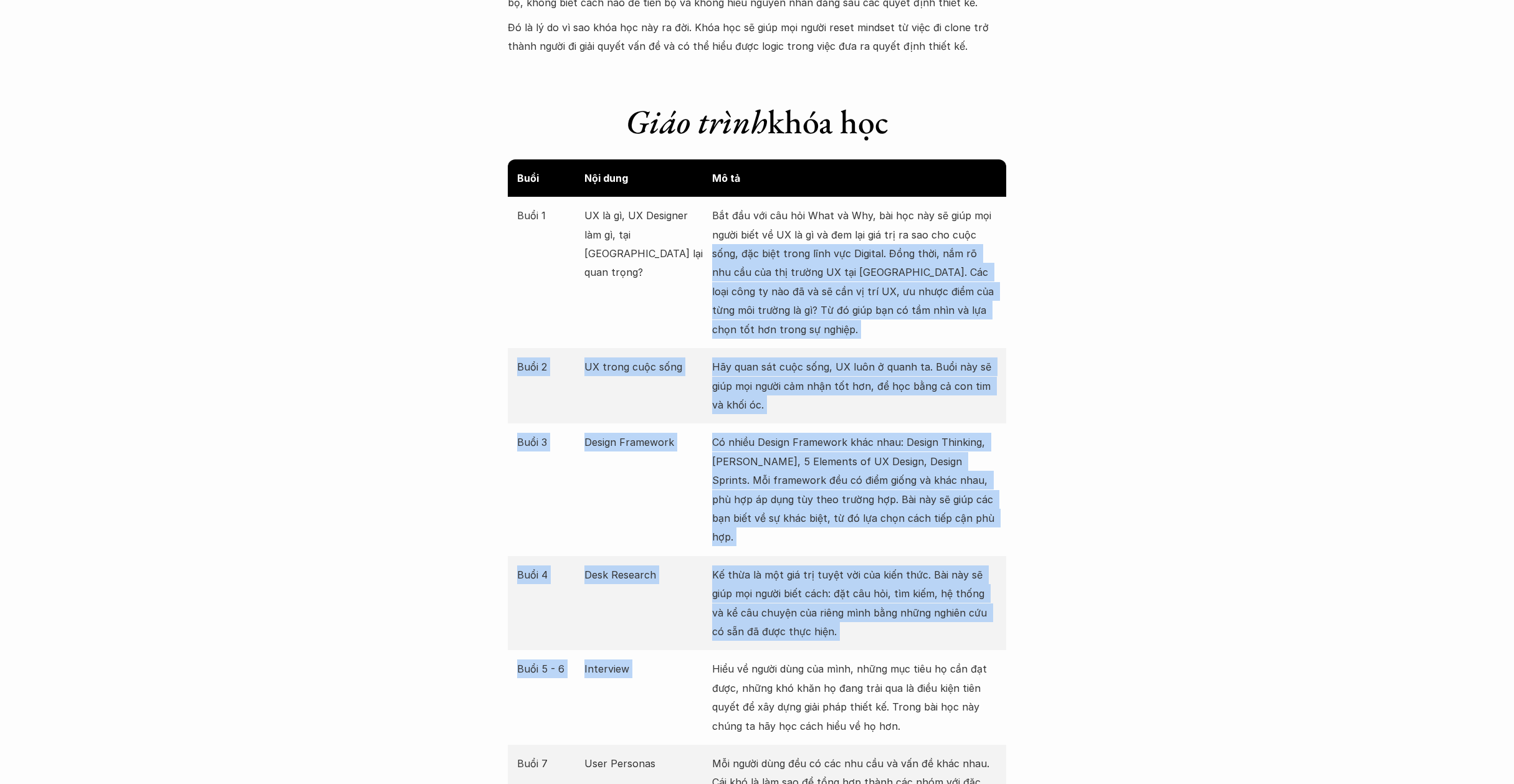
drag, startPoint x: 1040, startPoint y: 508, endPoint x: 1141, endPoint y: 201, distance: 323.2
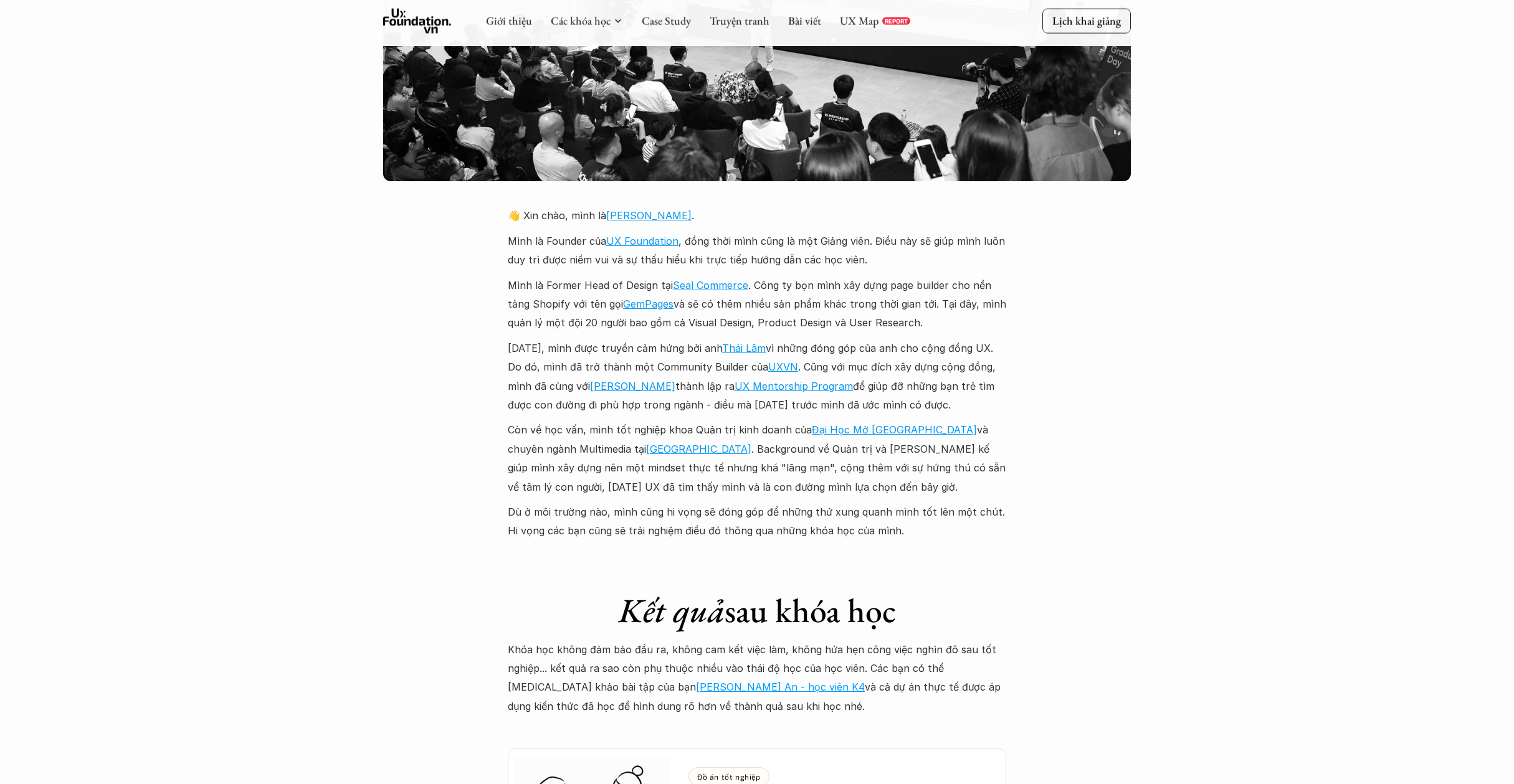
scroll to position [2787, 0]
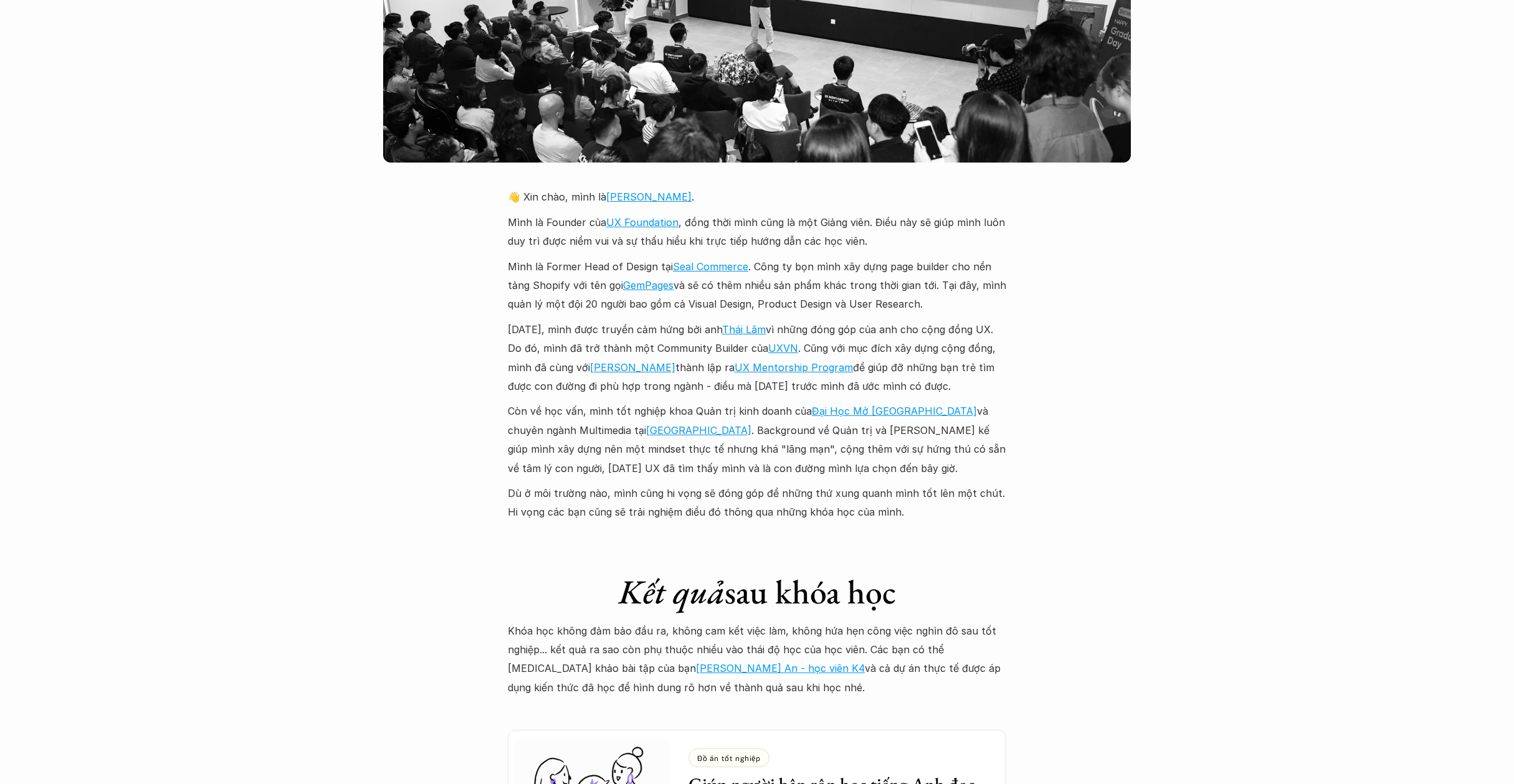
drag, startPoint x: 1043, startPoint y: 355, endPoint x: 1116, endPoint y: 254, distance: 124.6
click at [1116, 254] on div "Giới thiệu Các khóa học Case Study Truyện tranh Bài viết UX Map REPORT Lịch kha…" at bounding box center [757, 433] width 1514 height 6441
click at [1012, 489] on div "Giới thiệu Các khóa học Case Study Truyện tranh Bài viết UX Map REPORT Lịch kha…" at bounding box center [757, 433] width 1514 height 6441
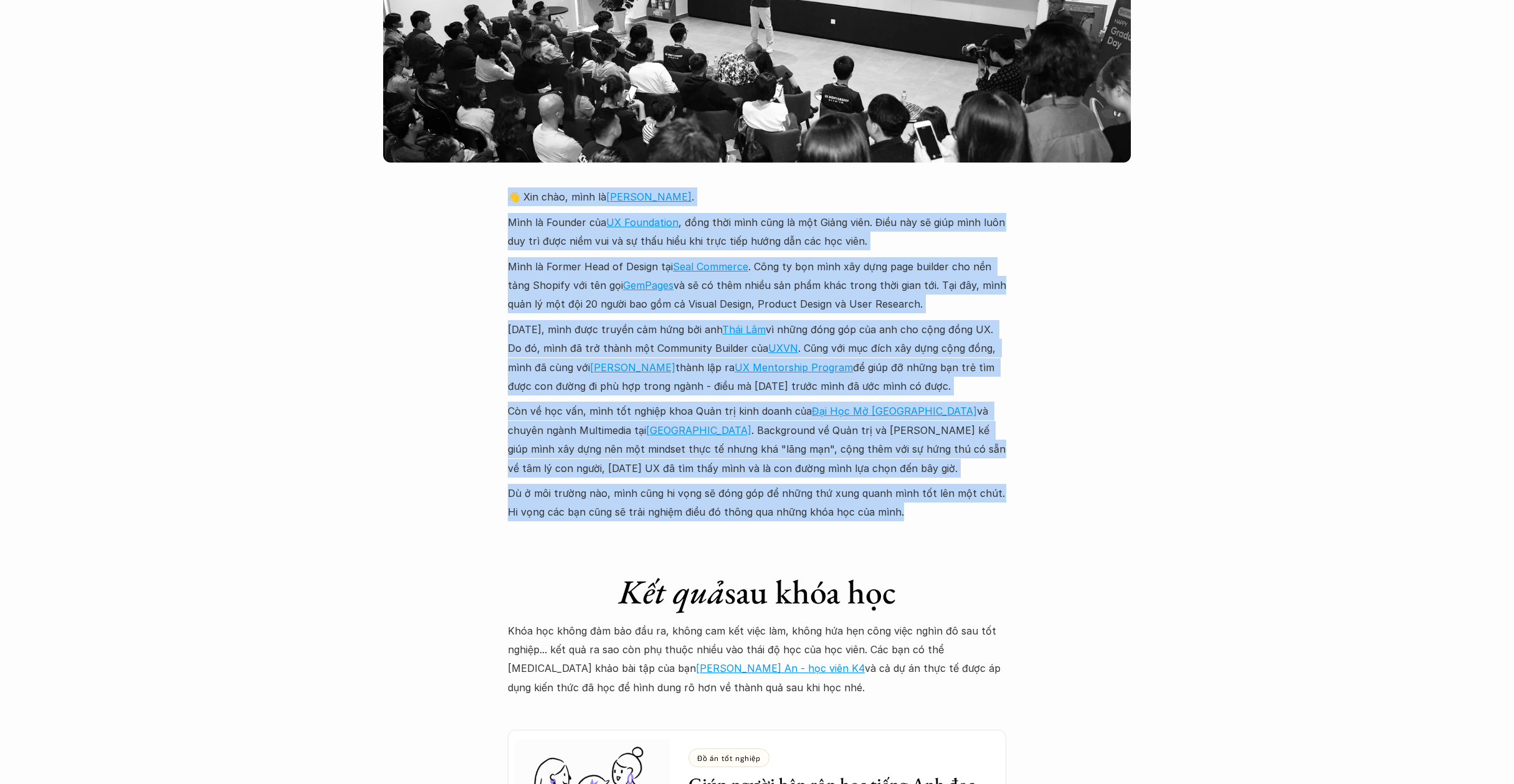
drag, startPoint x: 1014, startPoint y: 487, endPoint x: 1110, endPoint y: 176, distance: 325.5
click at [1110, 176] on div "Giới thiệu Các khóa học Case Study Truyện tranh Bài viết UX Map REPORT Lịch kha…" at bounding box center [757, 433] width 1514 height 6441
click at [1103, 236] on div "Giới thiệu Các khóa học Case Study Truyện tranh Bài viết UX Map REPORT Lịch kha…" at bounding box center [757, 433] width 1514 height 6441
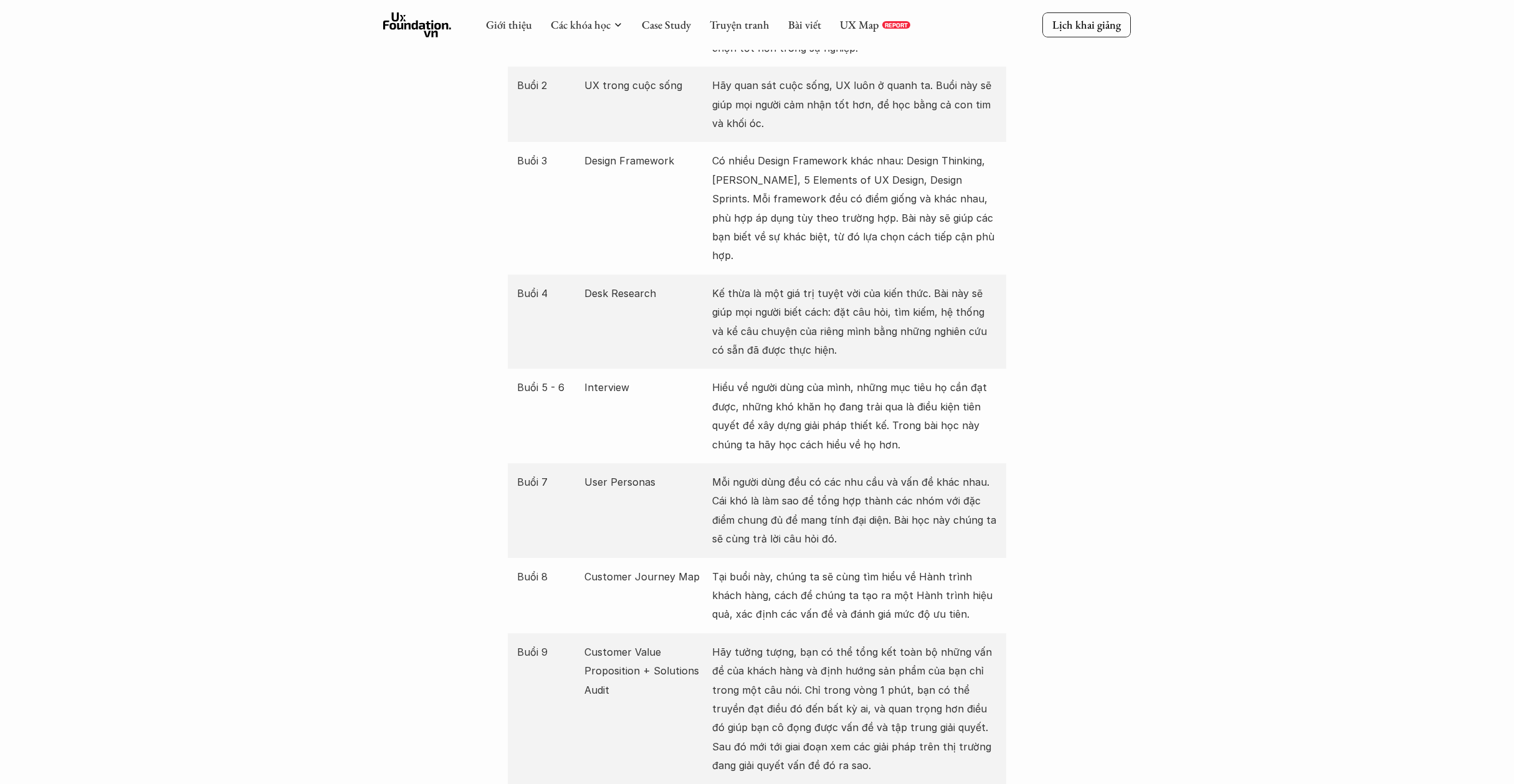
scroll to position [1358, 0]
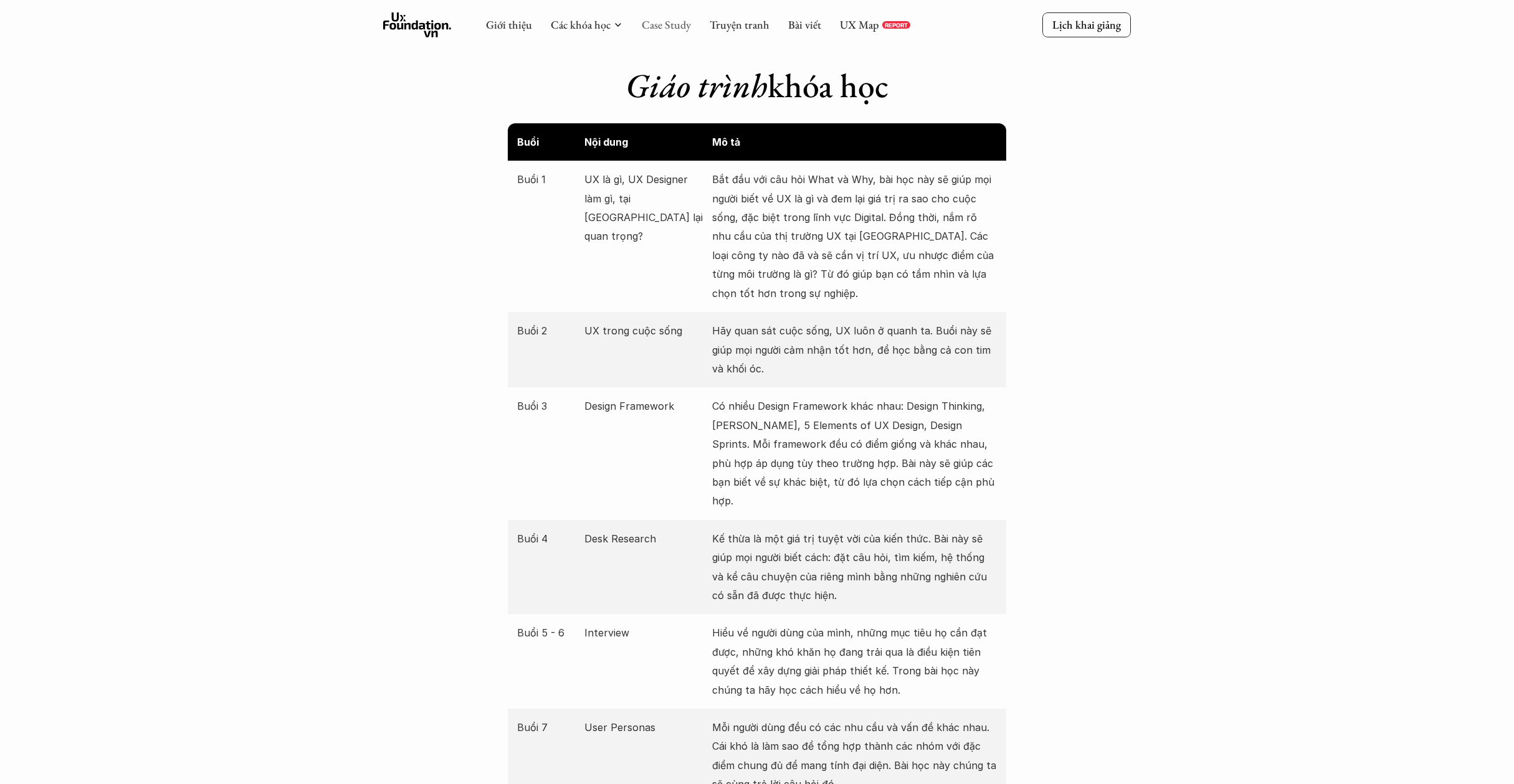
click at [665, 23] on link "Case Study" at bounding box center [667, 24] width 49 height 14
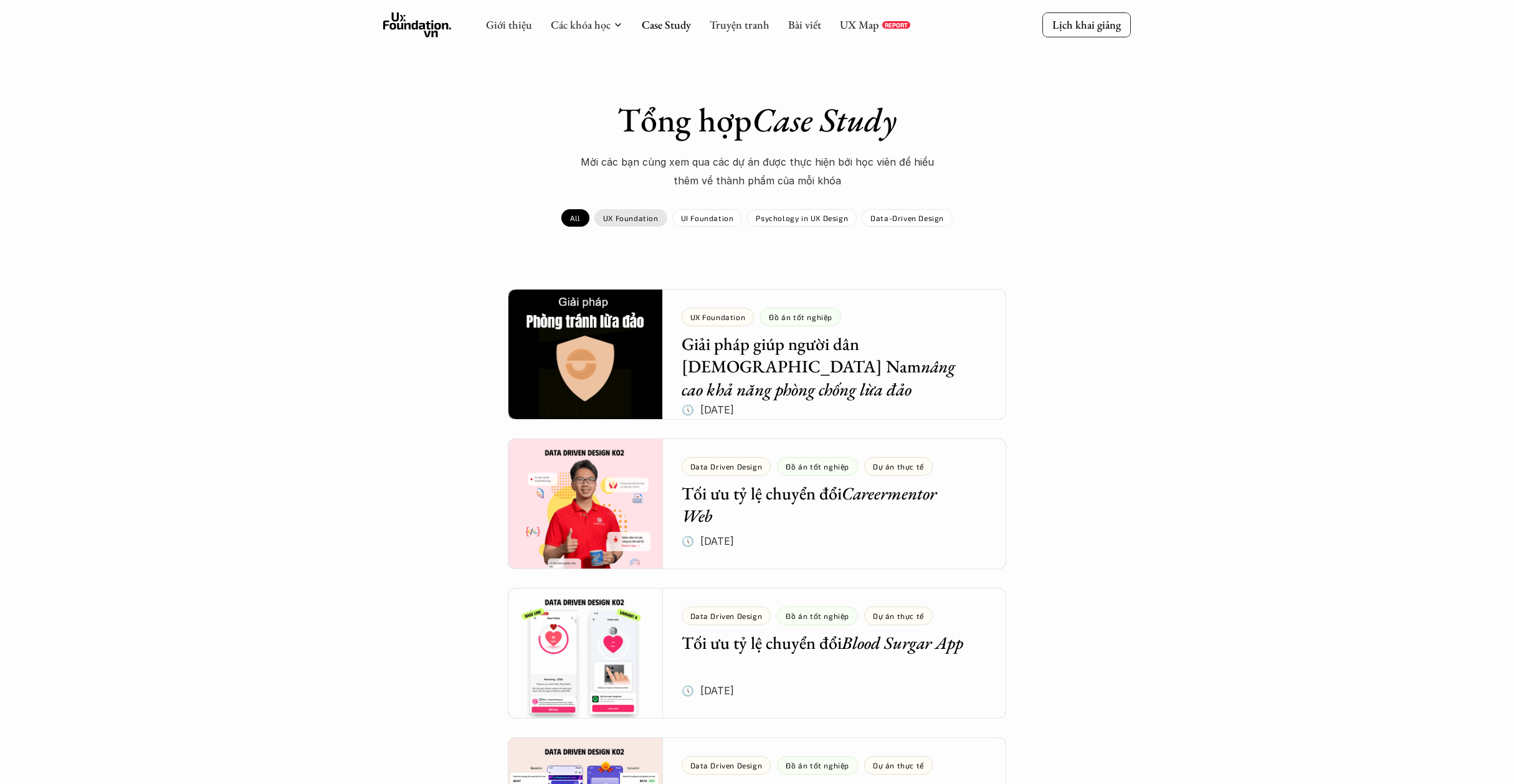
click at [647, 220] on p "UX Foundation" at bounding box center [631, 218] width 55 height 9
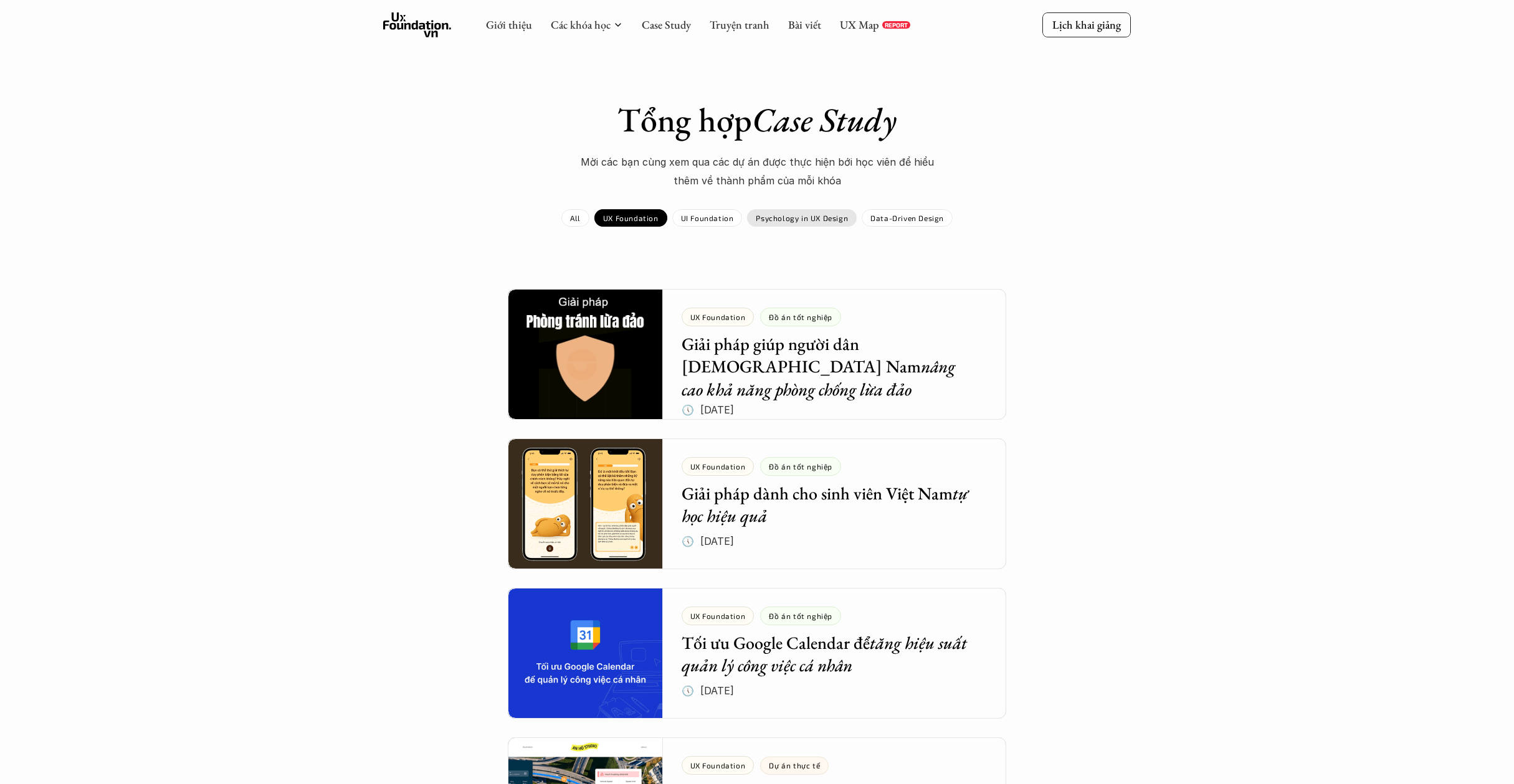
click at [798, 224] on div "Psychology in UX Design" at bounding box center [802, 218] width 110 height 17
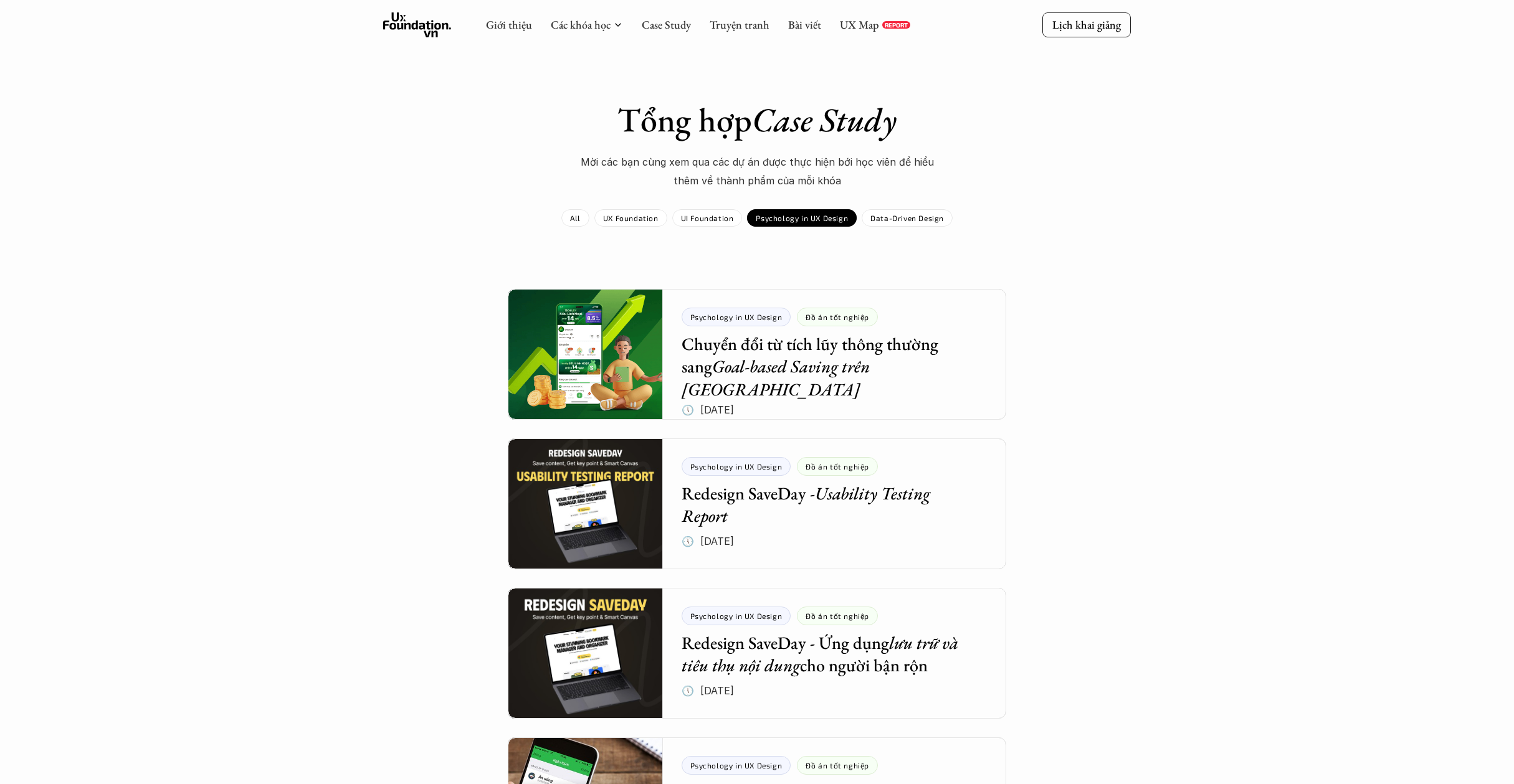
click at [889, 31] on div "UX Map REPORT" at bounding box center [875, 25] width 70 height 14
click at [848, 25] on link "UX Map" at bounding box center [859, 24] width 39 height 14
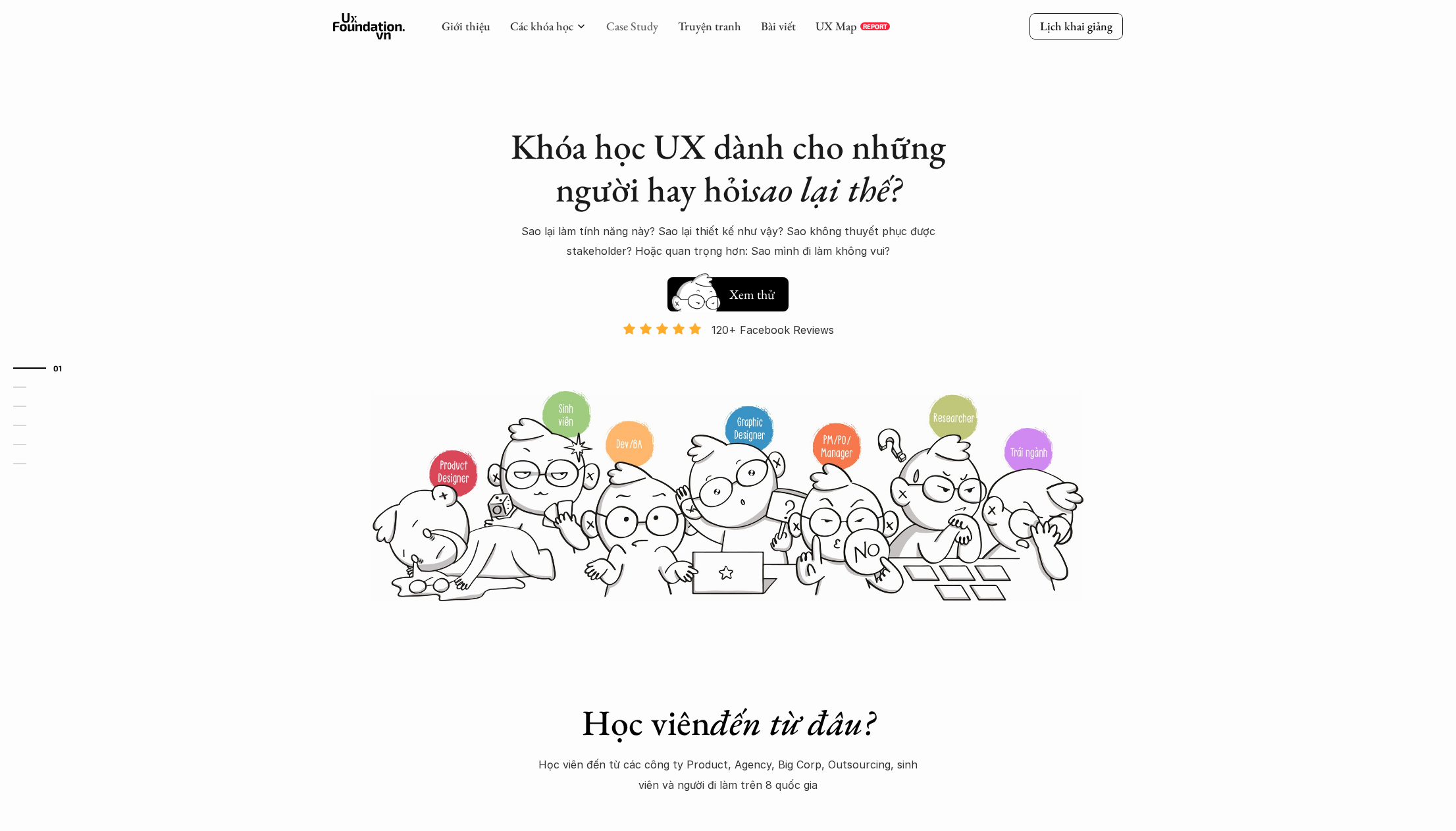
click at [642, 25] on link "Case Study" at bounding box center [632, 25] width 52 height 15
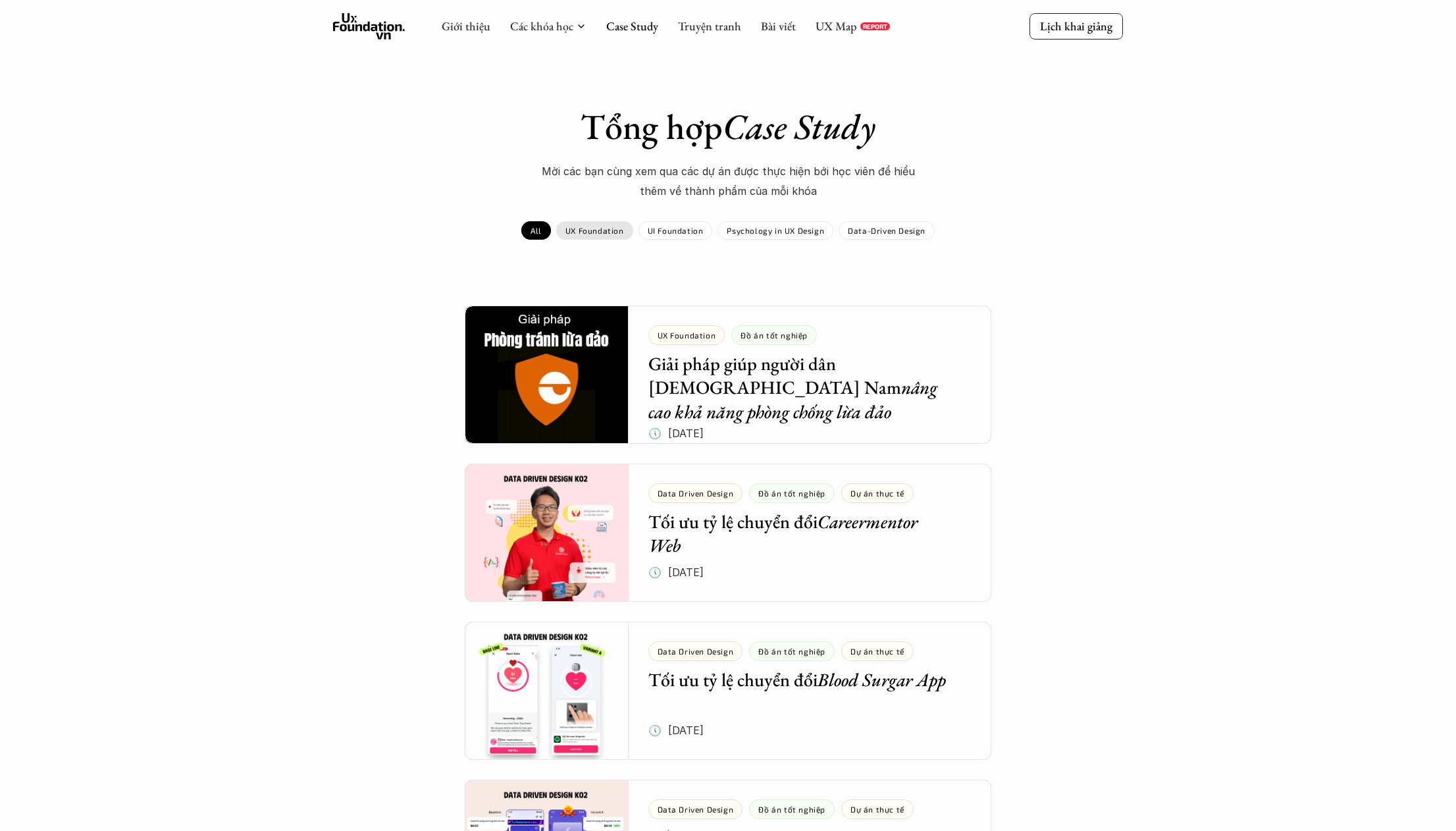
click at [600, 231] on p "UX Foundation" at bounding box center [594, 230] width 59 height 9
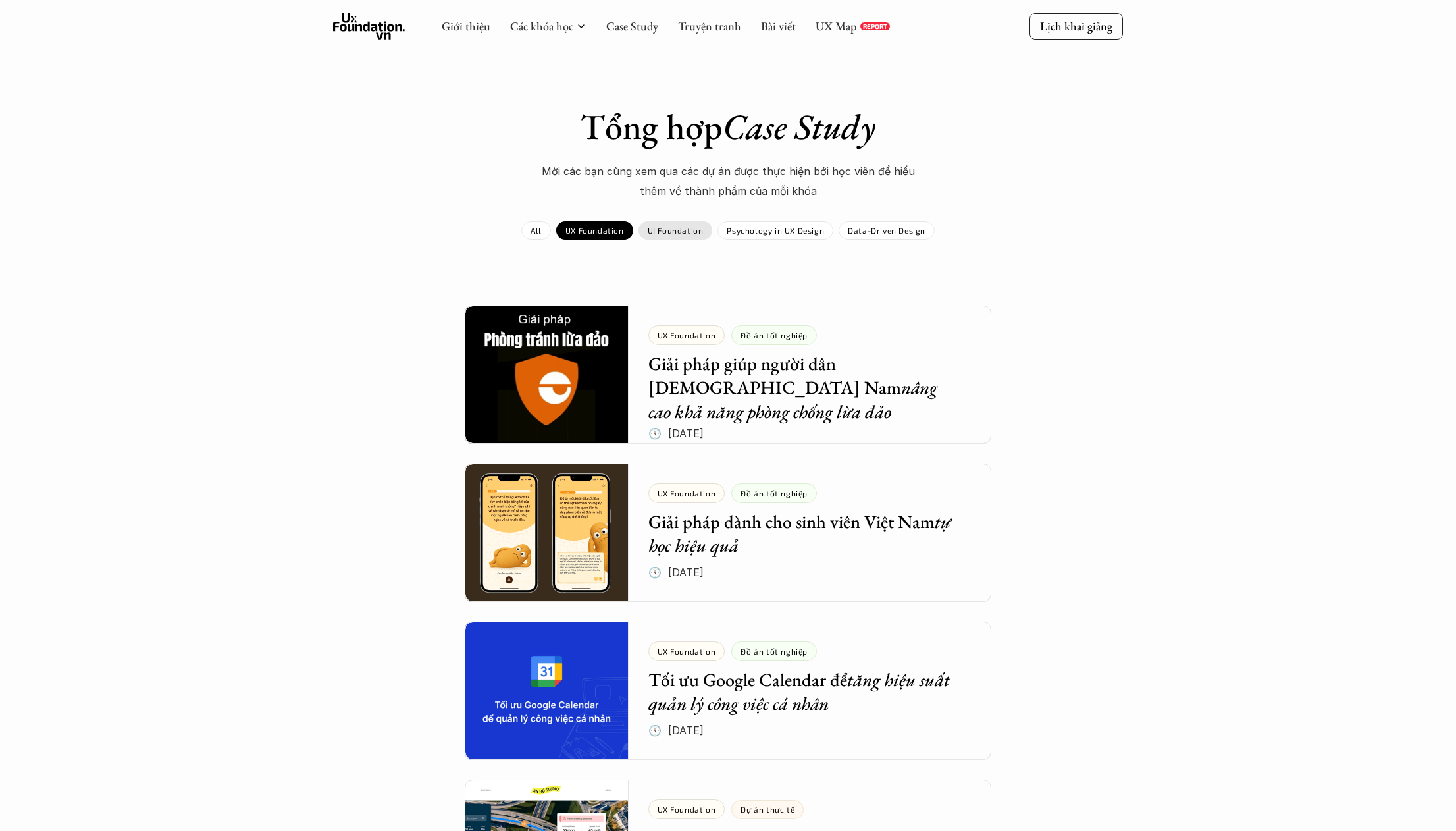
click at [678, 233] on p "UI Foundation" at bounding box center [675, 230] width 56 height 9
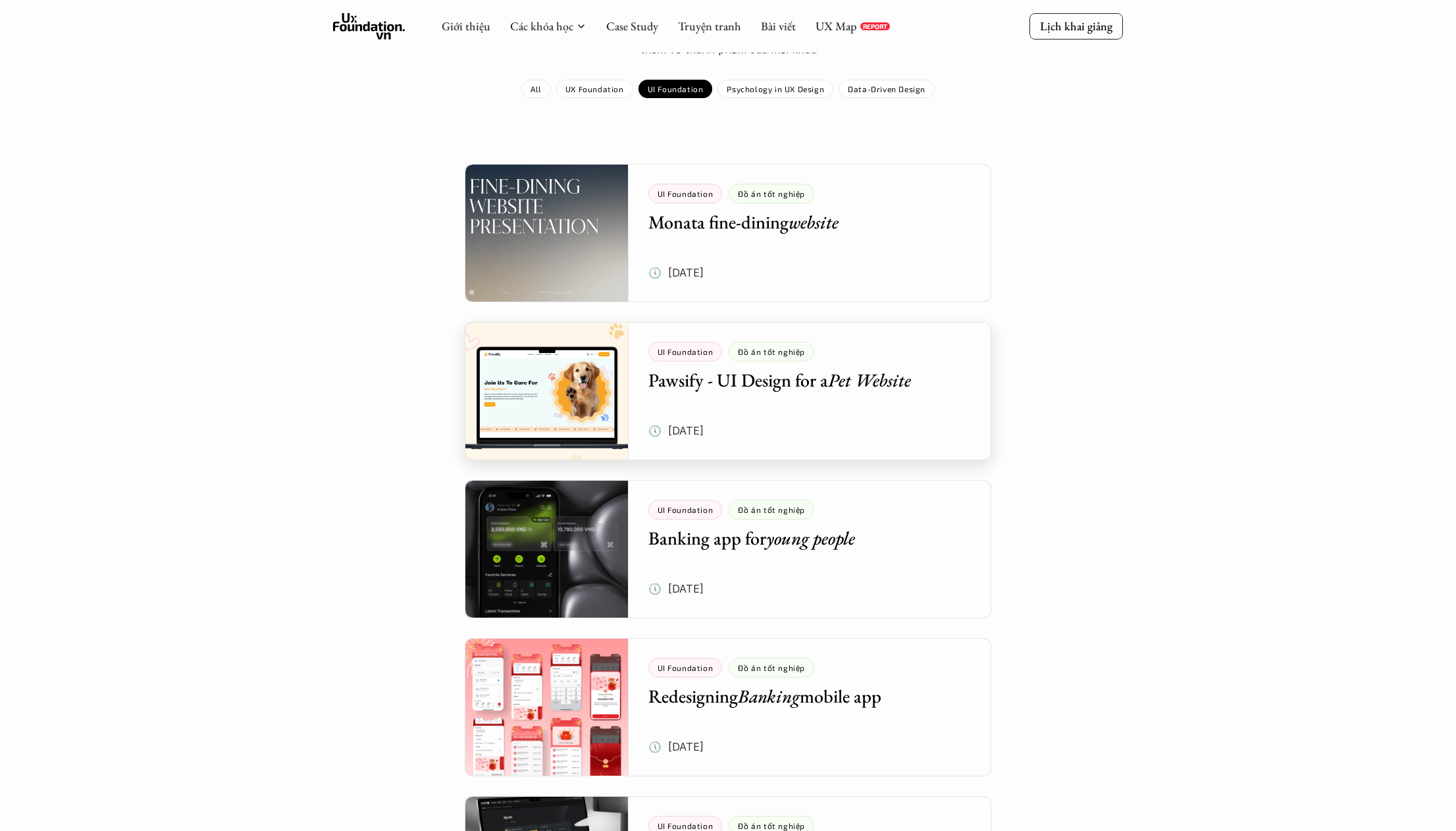
scroll to position [18, 0]
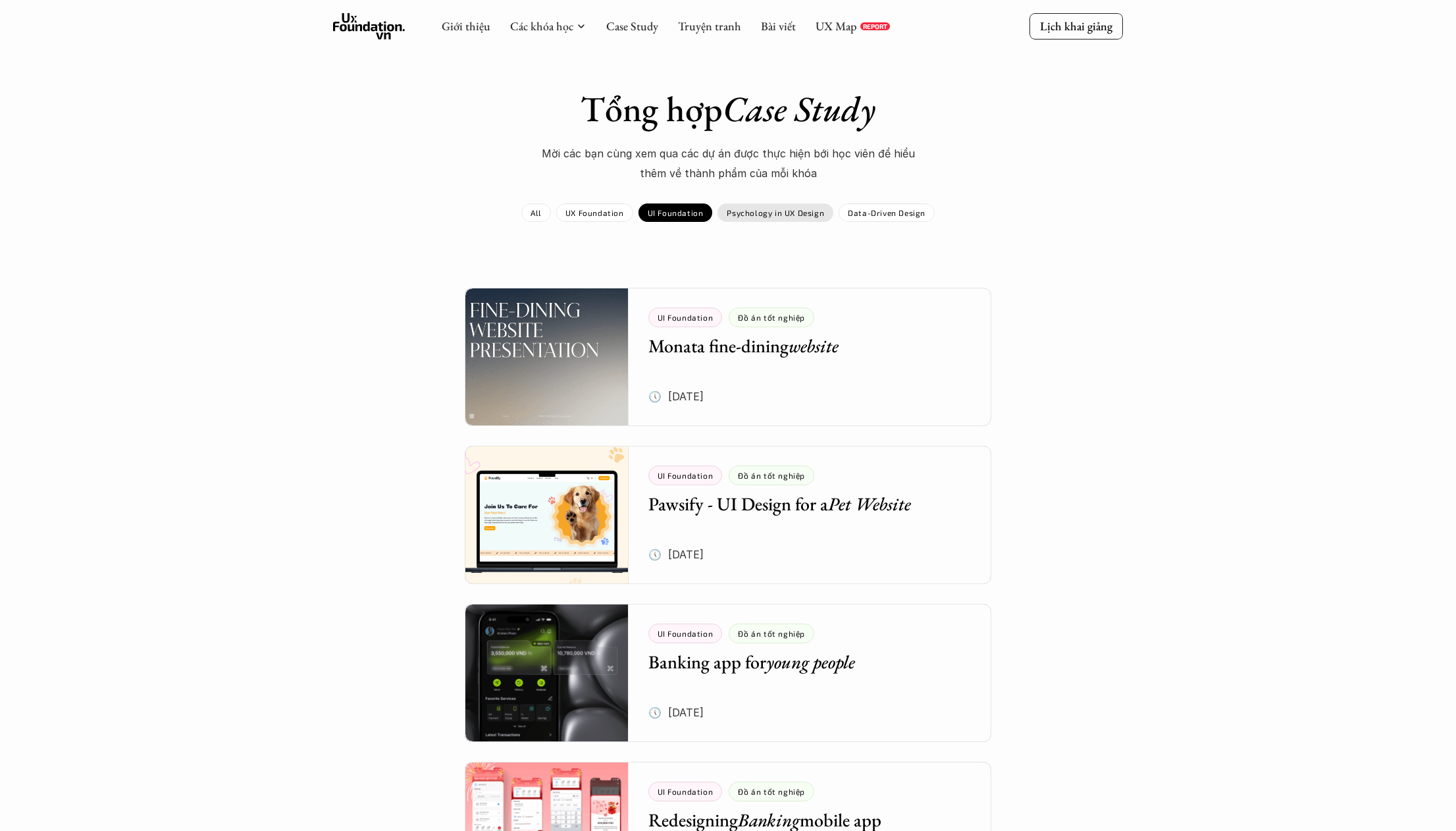
click at [799, 198] on div "Tổng hợp Case Study Mời các bạn cùng xem qua các dự án được thực hiện bới học v…" at bounding box center [728, 155] width 764 height 134
click at [790, 210] on p "Psychology in UX Design" at bounding box center [776, 213] width 97 height 9
